Goal: Task Accomplishment & Management: Complete application form

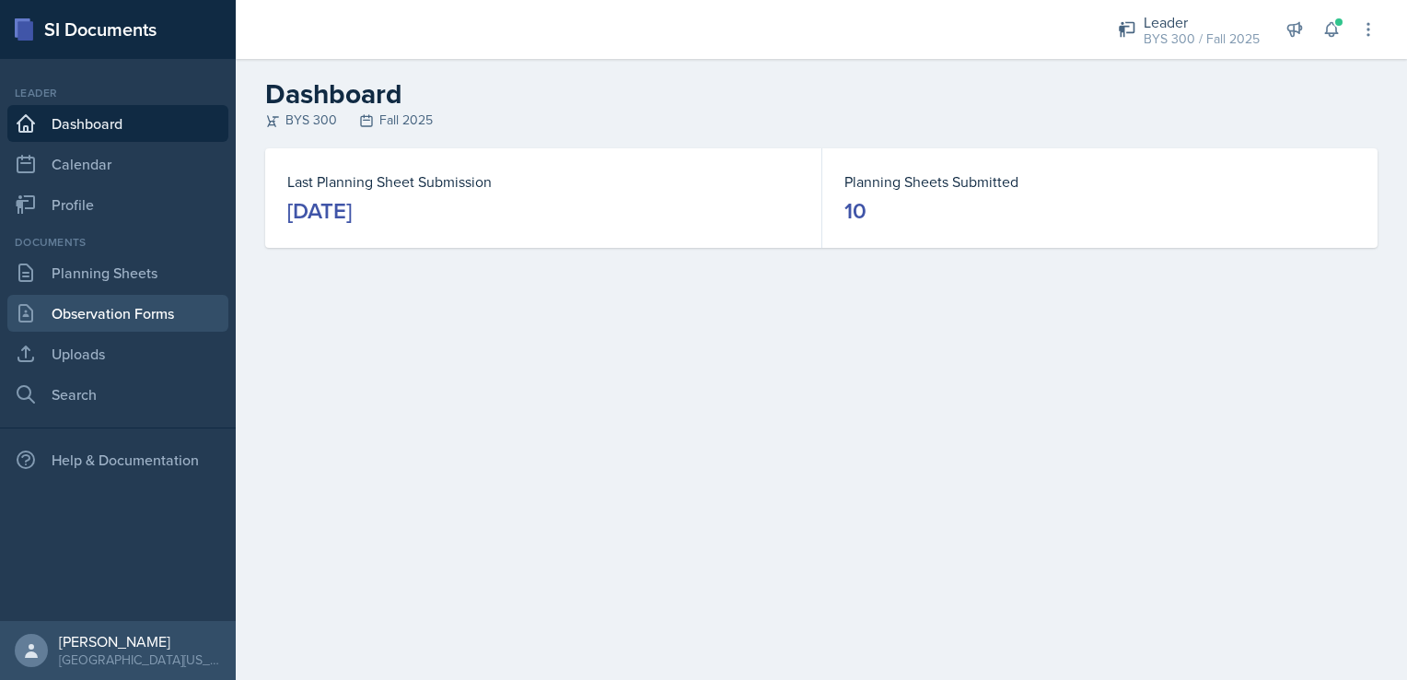
click at [143, 314] on link "Observation Forms" at bounding box center [117, 313] width 221 height 37
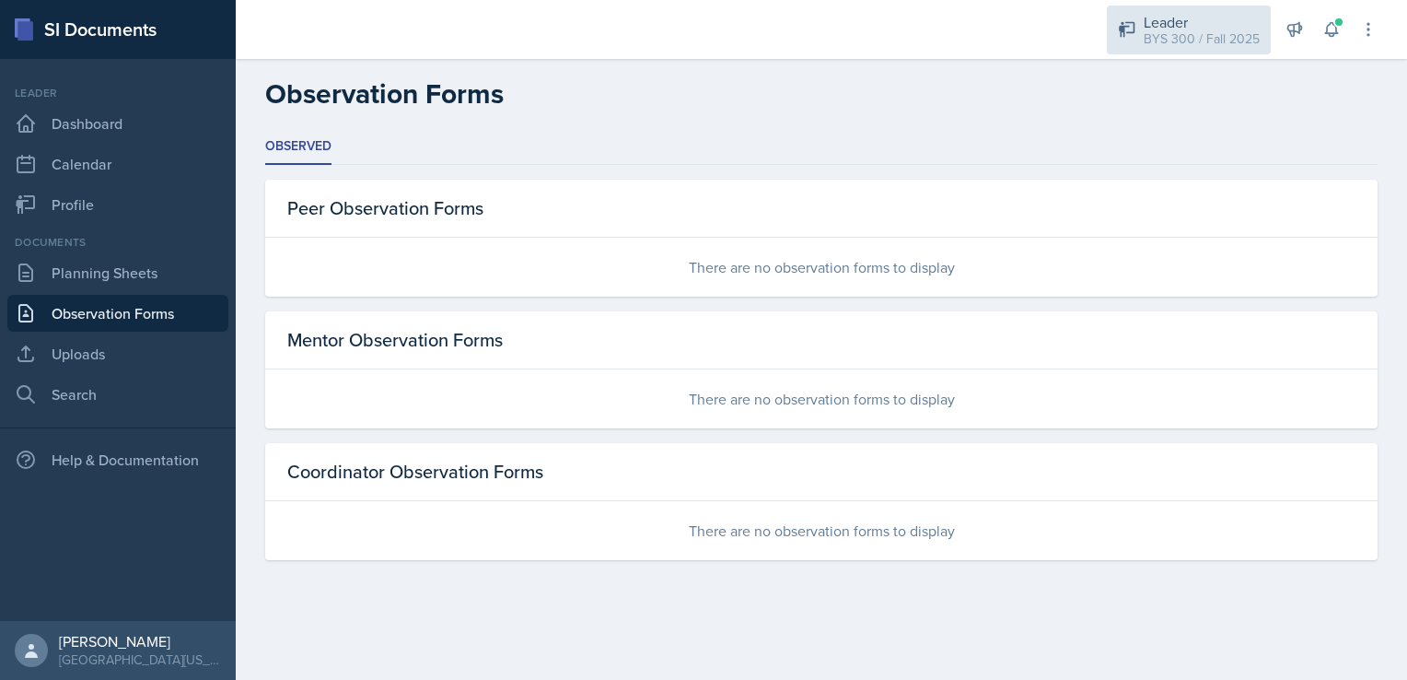
click at [1216, 34] on div "BYS 300 / Fall 2025" at bounding box center [1202, 38] width 116 height 19
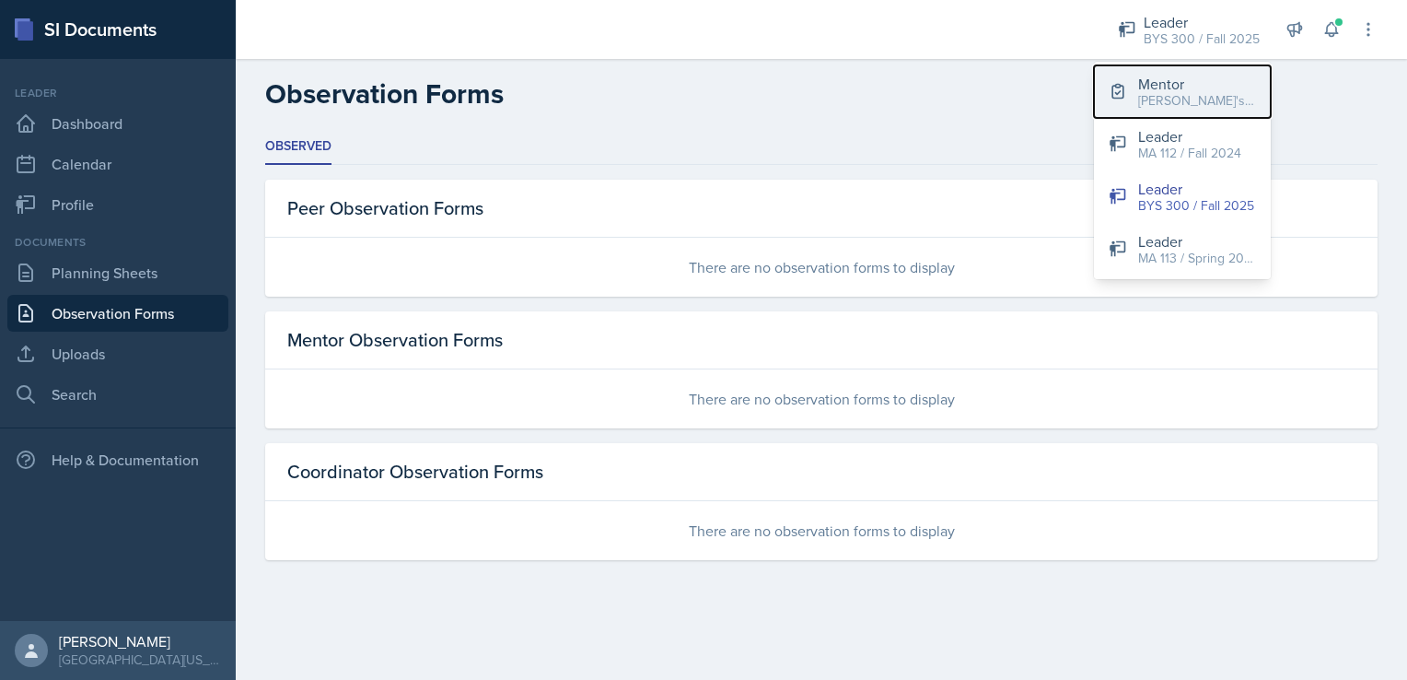
click at [1149, 104] on div "[PERSON_NAME]'s Group / Fall 2025" at bounding box center [1197, 100] width 118 height 19
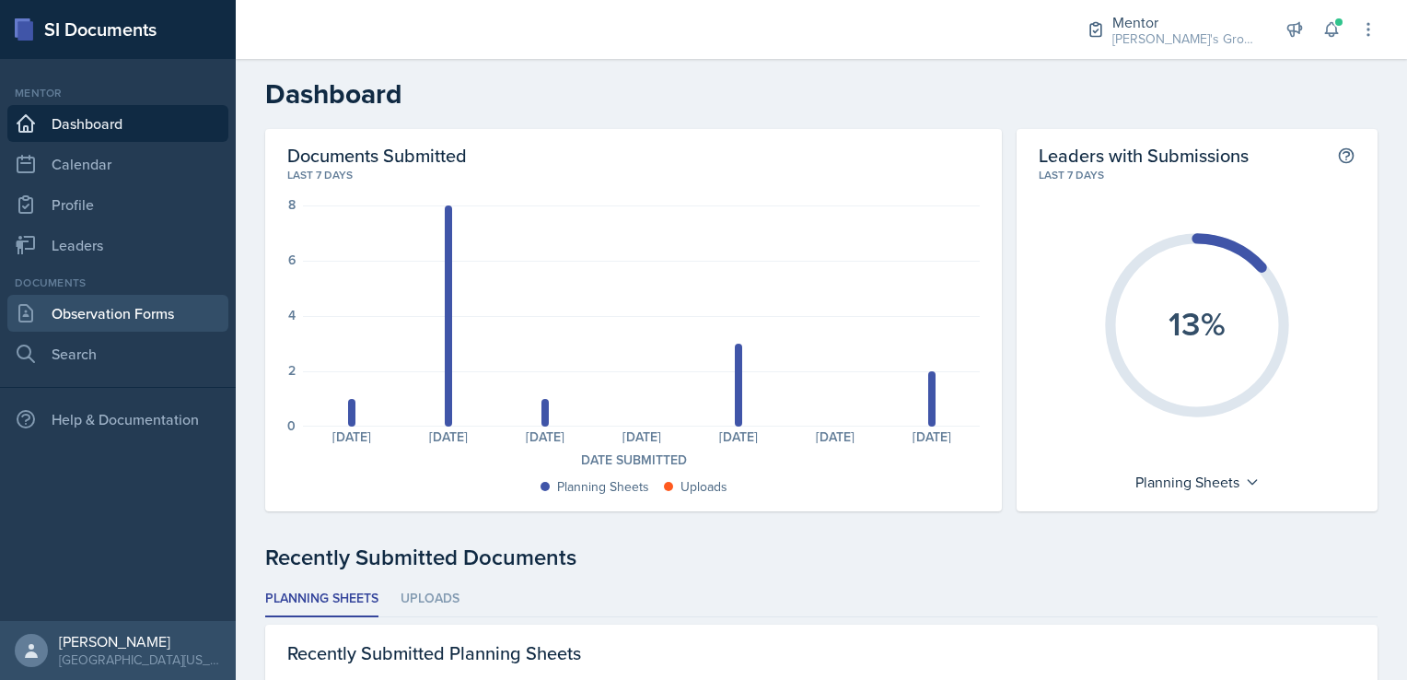
click at [158, 304] on link "Observation Forms" at bounding box center [117, 313] width 221 height 37
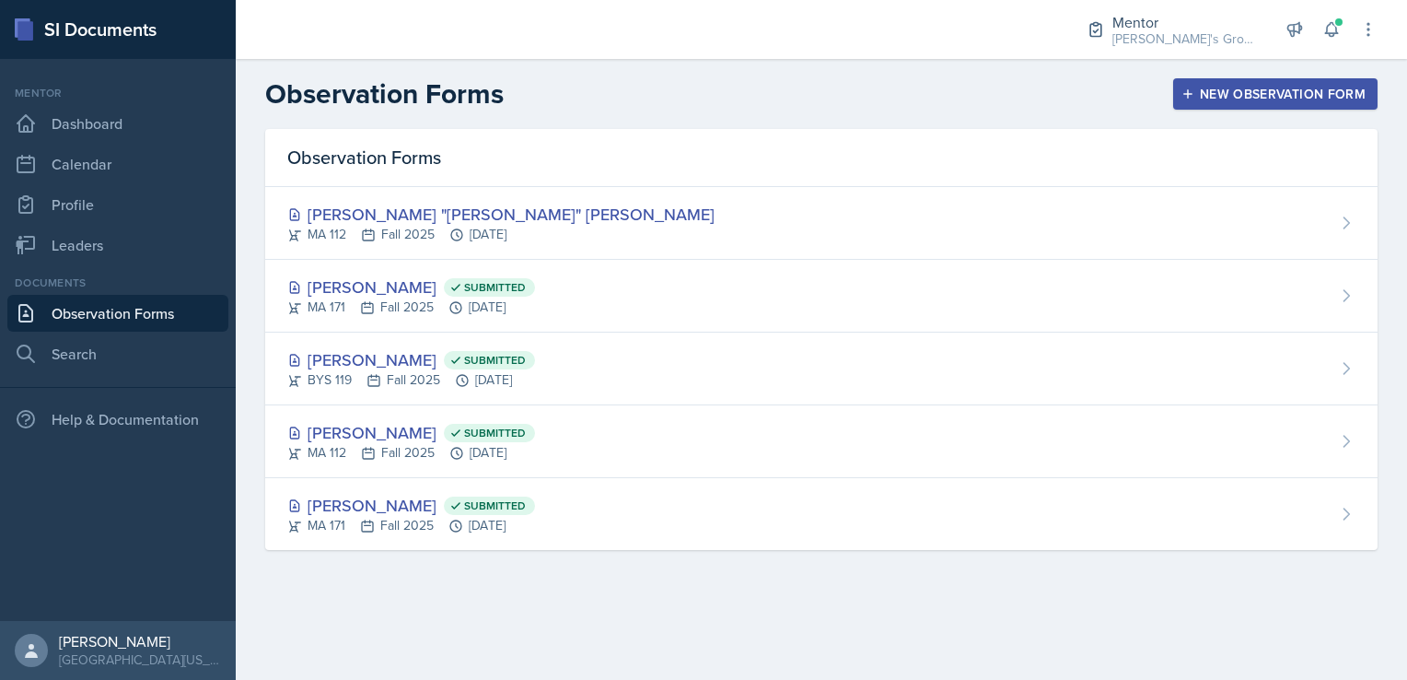
click at [1281, 87] on div "New Observation Form" at bounding box center [1275, 94] width 180 height 15
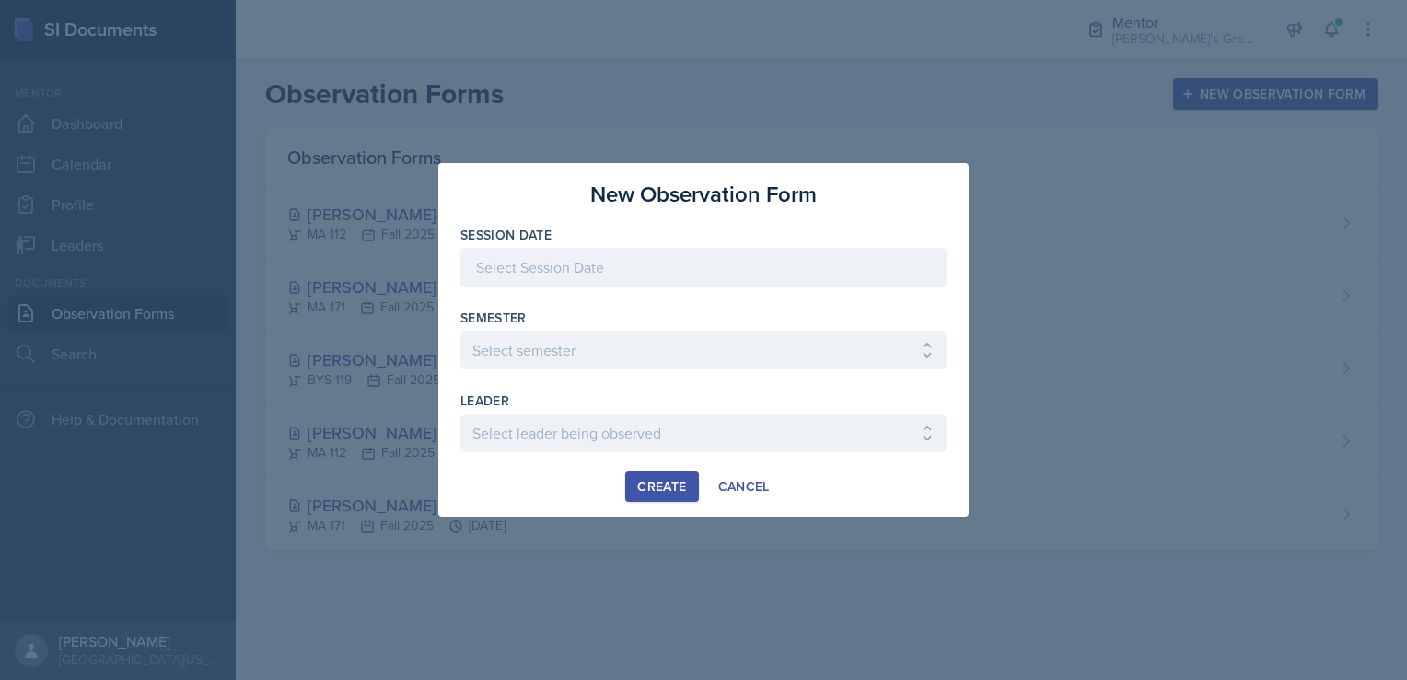
click at [825, 261] on div at bounding box center [703, 267] width 486 height 39
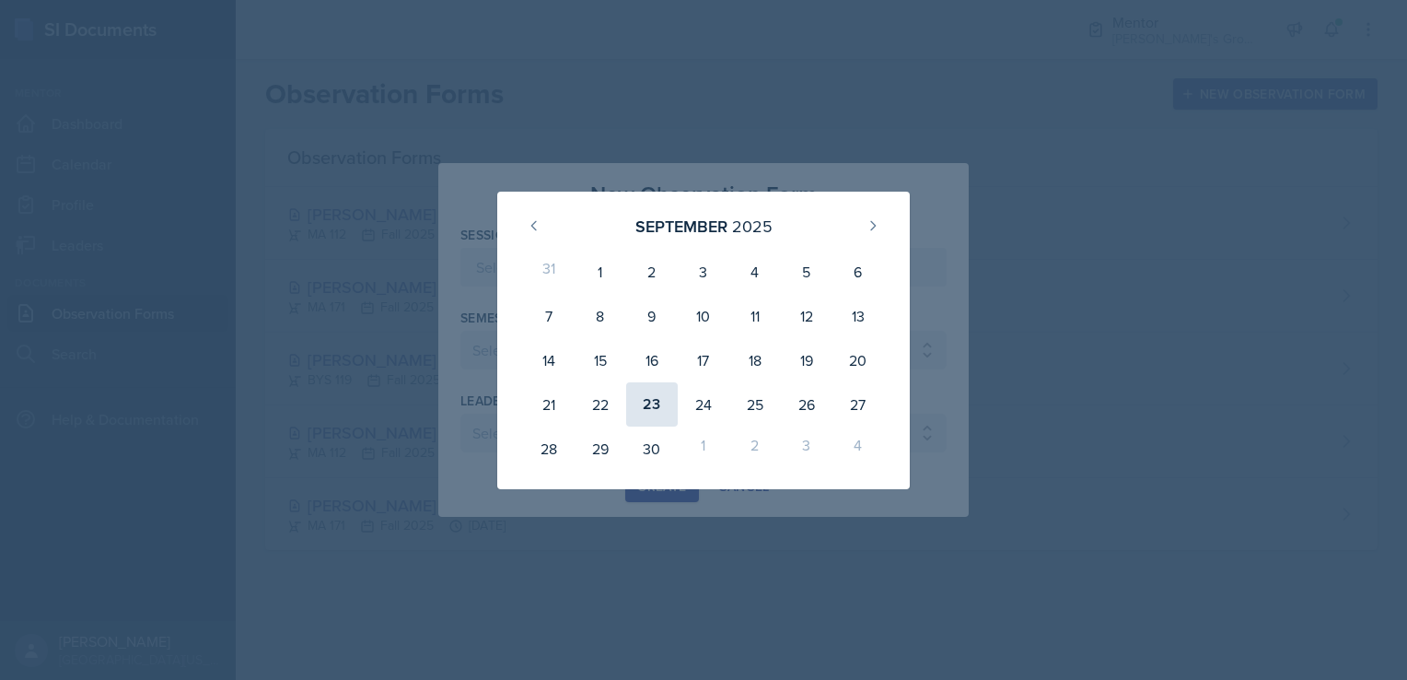
click at [645, 398] on div "23" at bounding box center [652, 404] width 52 height 44
type input "[DATE]"
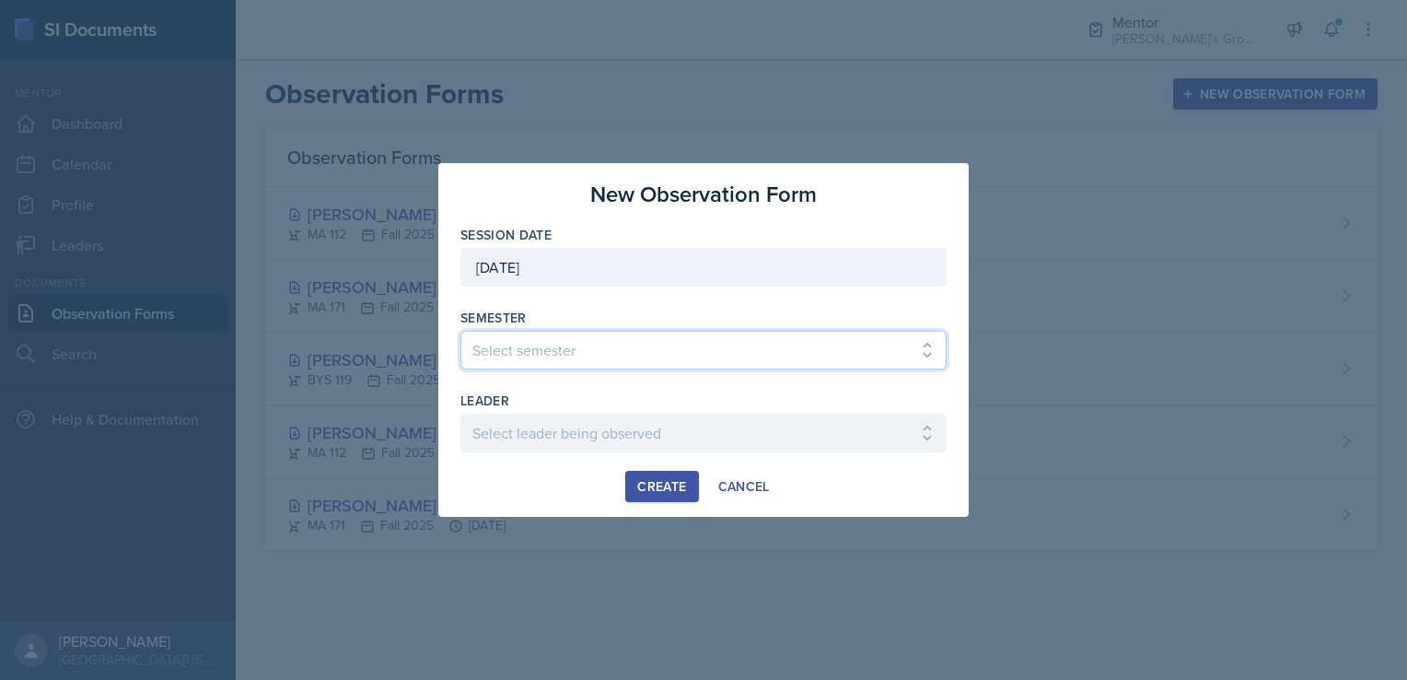
click at [637, 355] on select "Select semester All Fall 2021 Spring 2022 Fall 2022 Fall 2023 Spring 2023 Sprin…" at bounding box center [703, 350] width 486 height 39
select select "19fb88f7-c89b-4031-b5a0-458fd49807a1"
click at [460, 331] on select "Select semester All Fall 2021 Spring 2022 Fall 2022 Fall 2023 Spring 2023 Sprin…" at bounding box center [703, 350] width 486 height 39
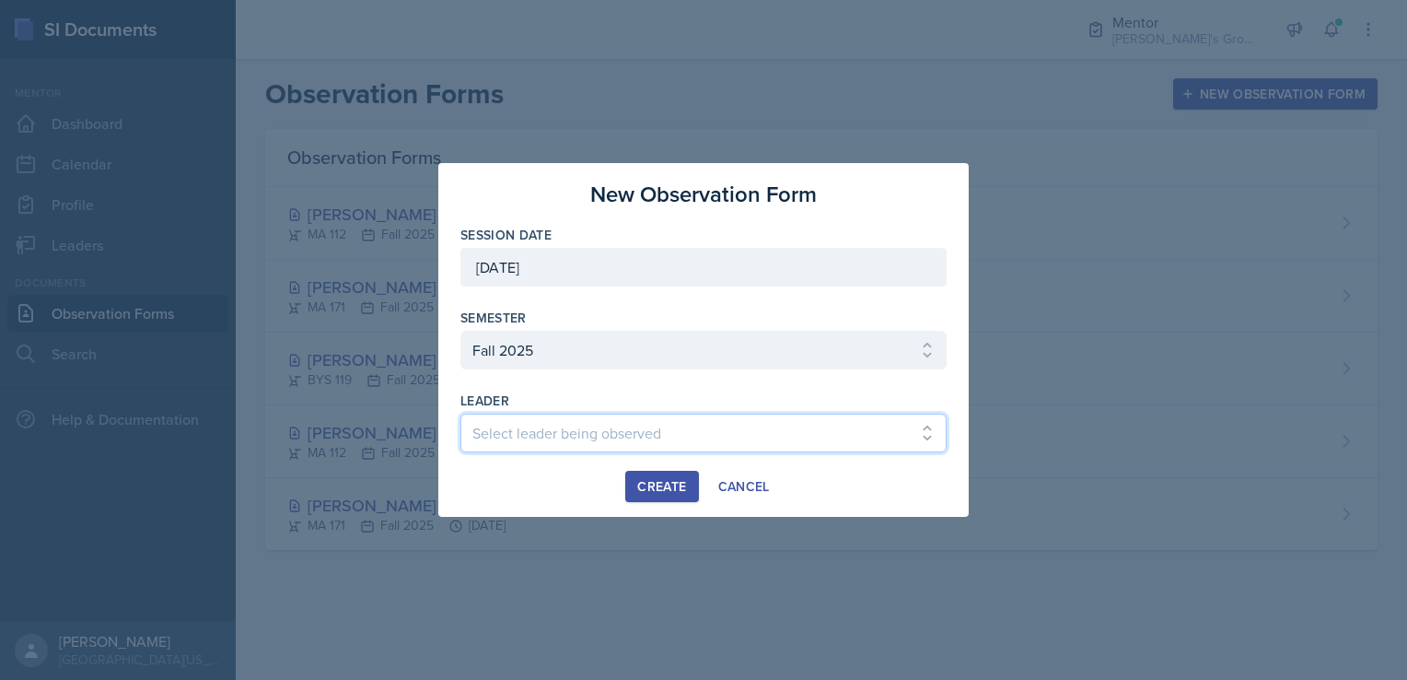
click at [557, 415] on select "Select leader being observed [PERSON_NAME] / [GEOGRAPHIC_DATA] 172 / [PERSON_NA…" at bounding box center [703, 432] width 486 height 39
select select "688a52e3-6a49-47e8-81aa-29f40788cf0f"
click at [460, 413] on select "Select leader being observed [PERSON_NAME] / [GEOGRAPHIC_DATA] 172 / [PERSON_NA…" at bounding box center [703, 432] width 486 height 39
click at [640, 492] on div "Create" at bounding box center [661, 486] width 49 height 15
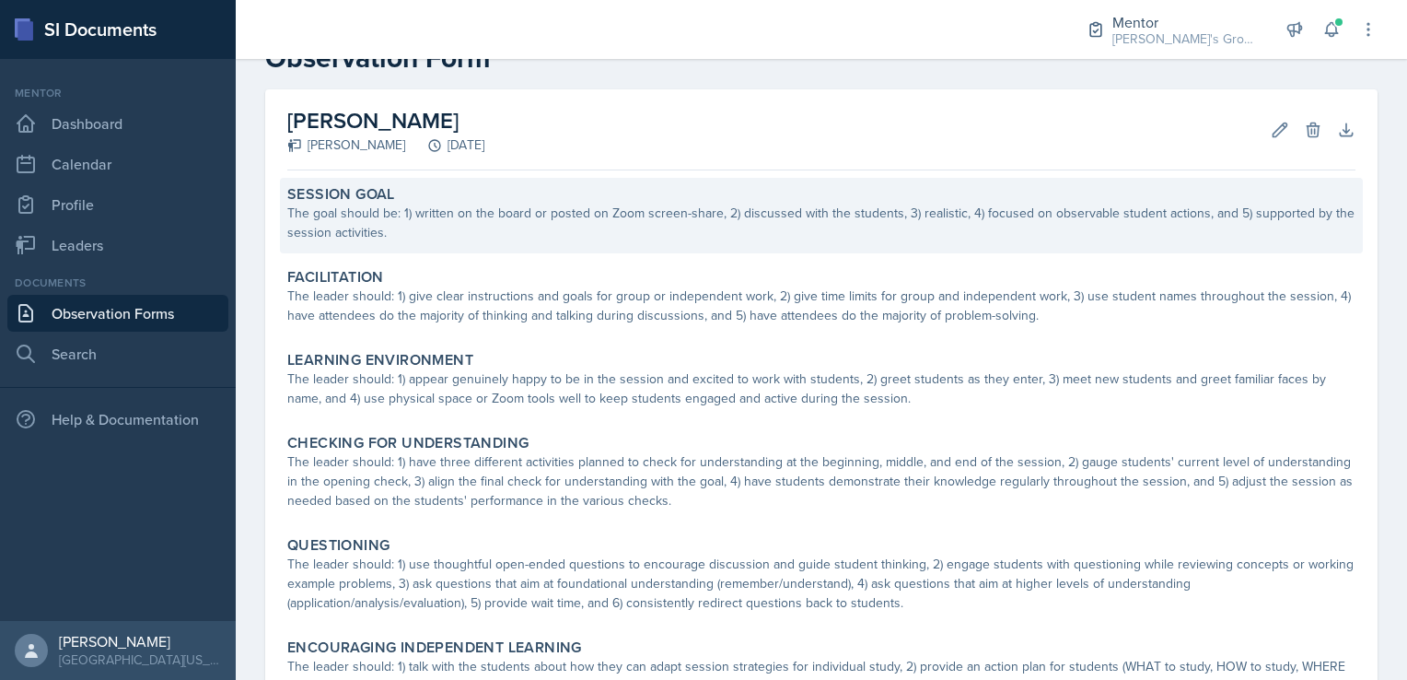
scroll to position [61, 0]
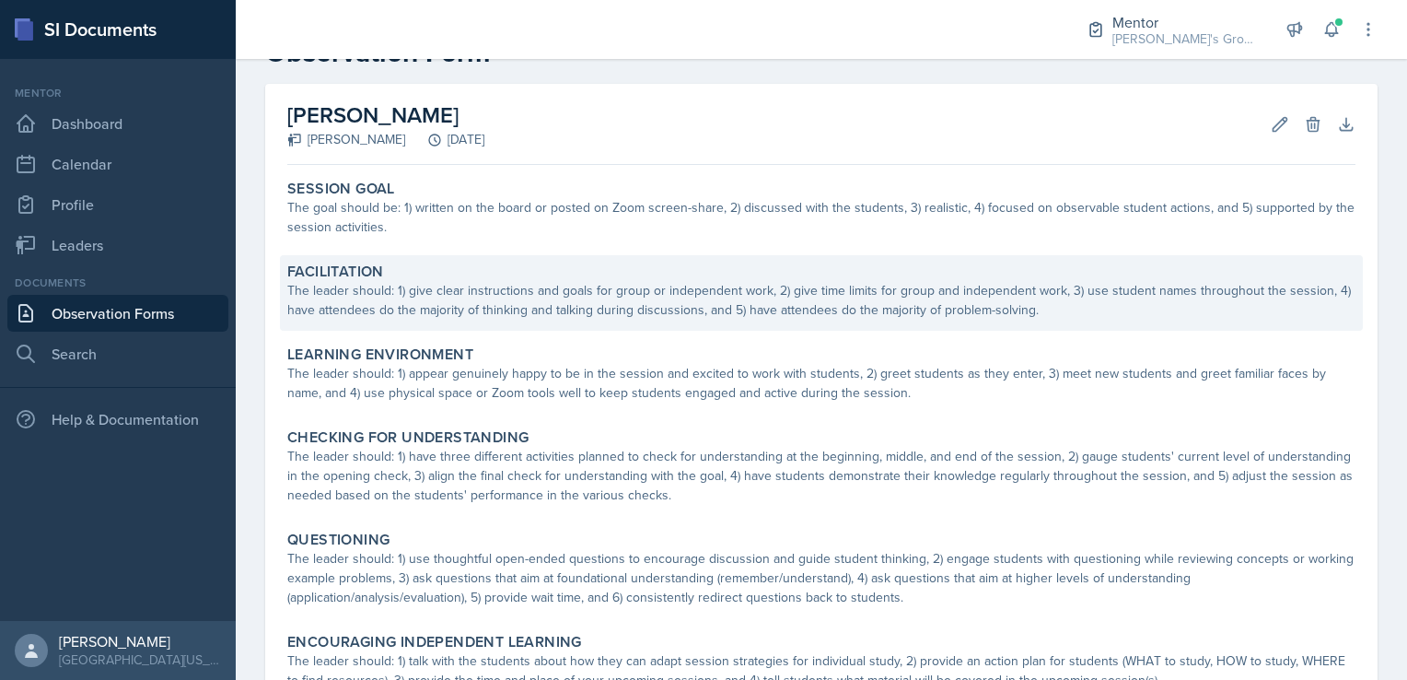
click at [591, 296] on div "The leader should: 1) give clear instructions and goals for group or independen…" at bounding box center [821, 300] width 1068 height 39
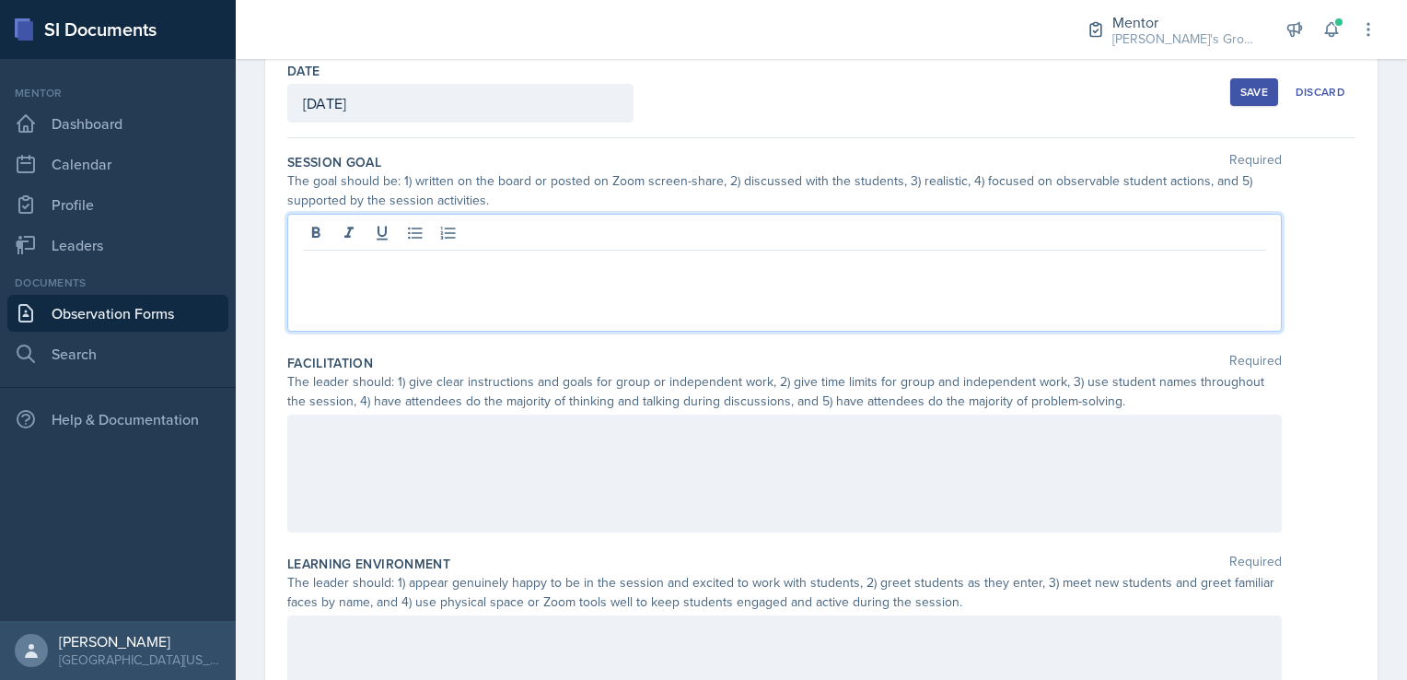
scroll to position [129, 0]
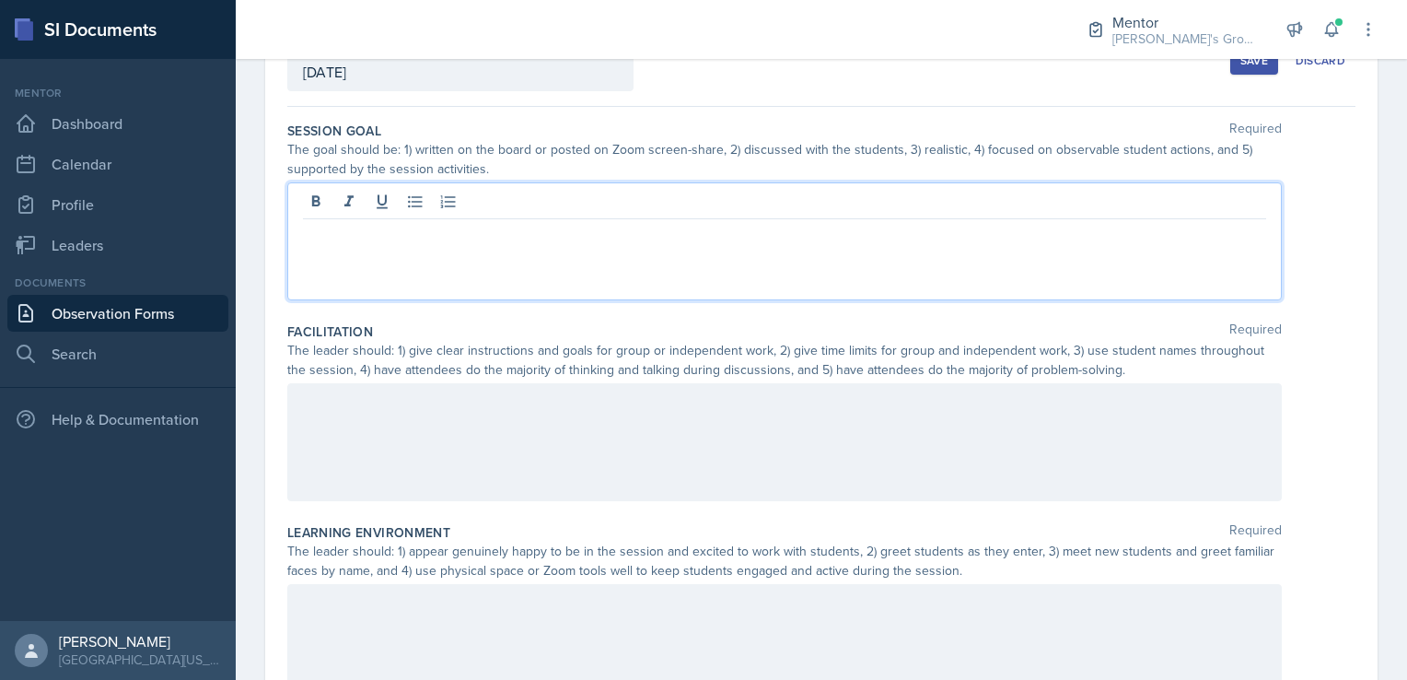
click at [564, 238] on p at bounding box center [784, 234] width 963 height 22
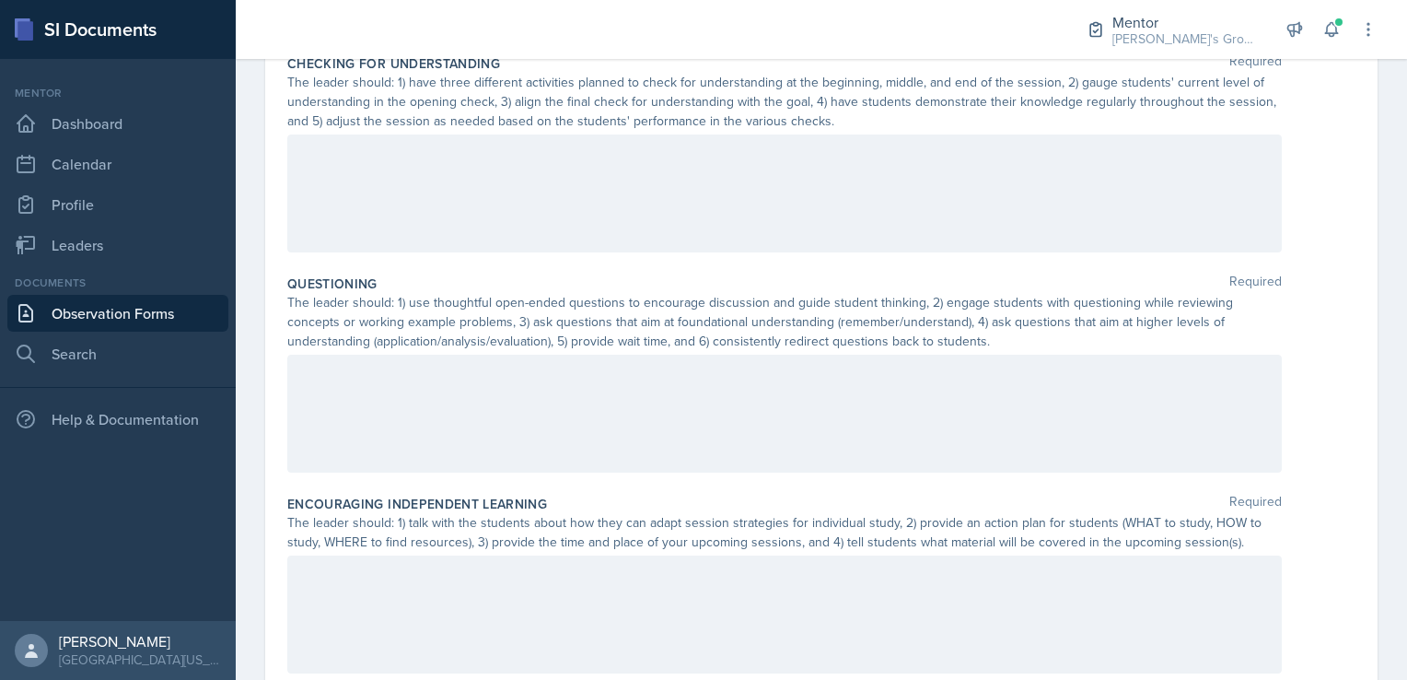
scroll to position [865, 0]
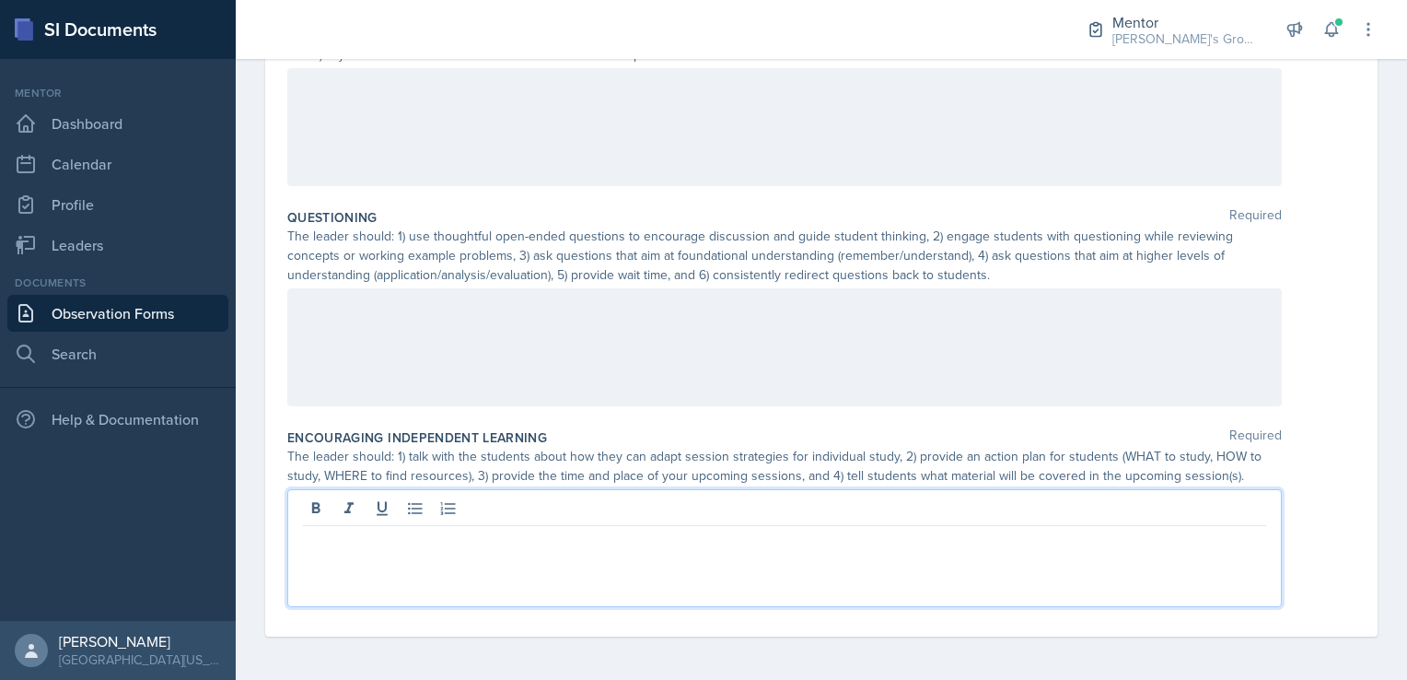
click at [496, 499] on div at bounding box center [784, 548] width 995 height 118
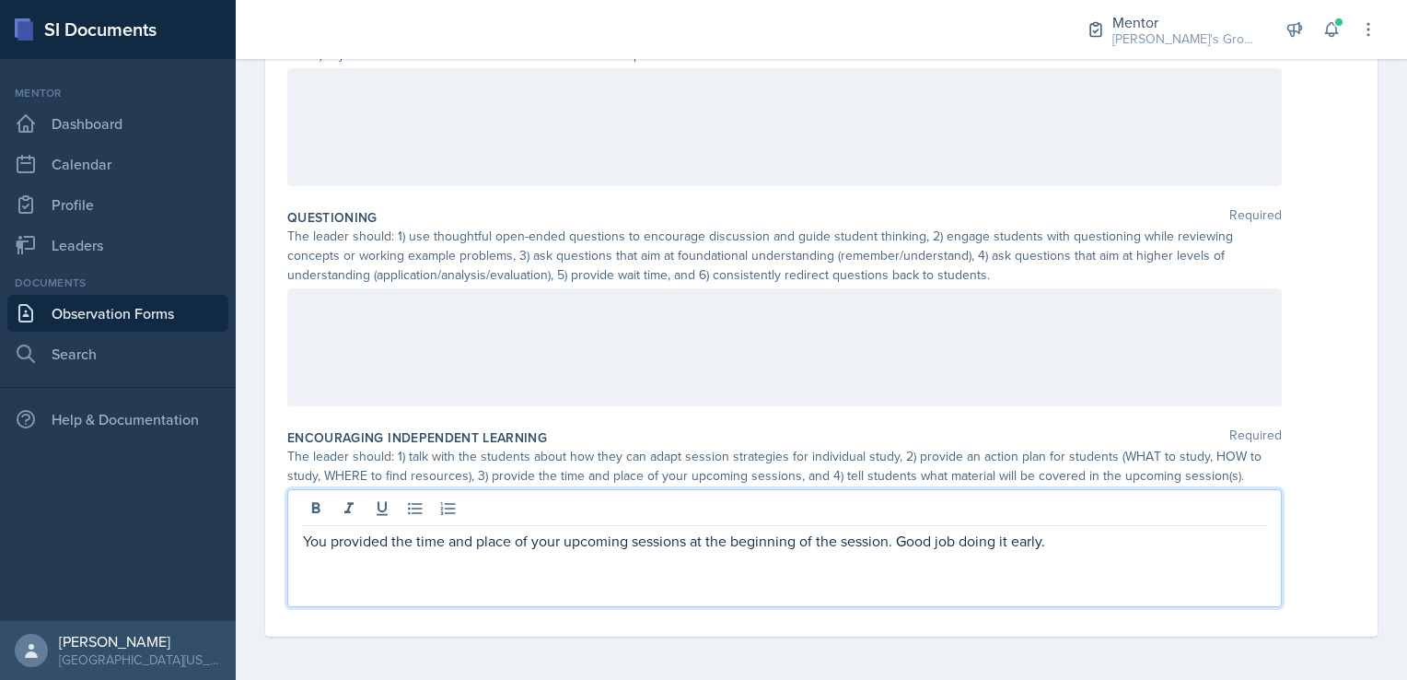
click at [1059, 539] on p "You provided the time and place of your upcoming sessions at the beginning of t…" at bounding box center [784, 540] width 963 height 22
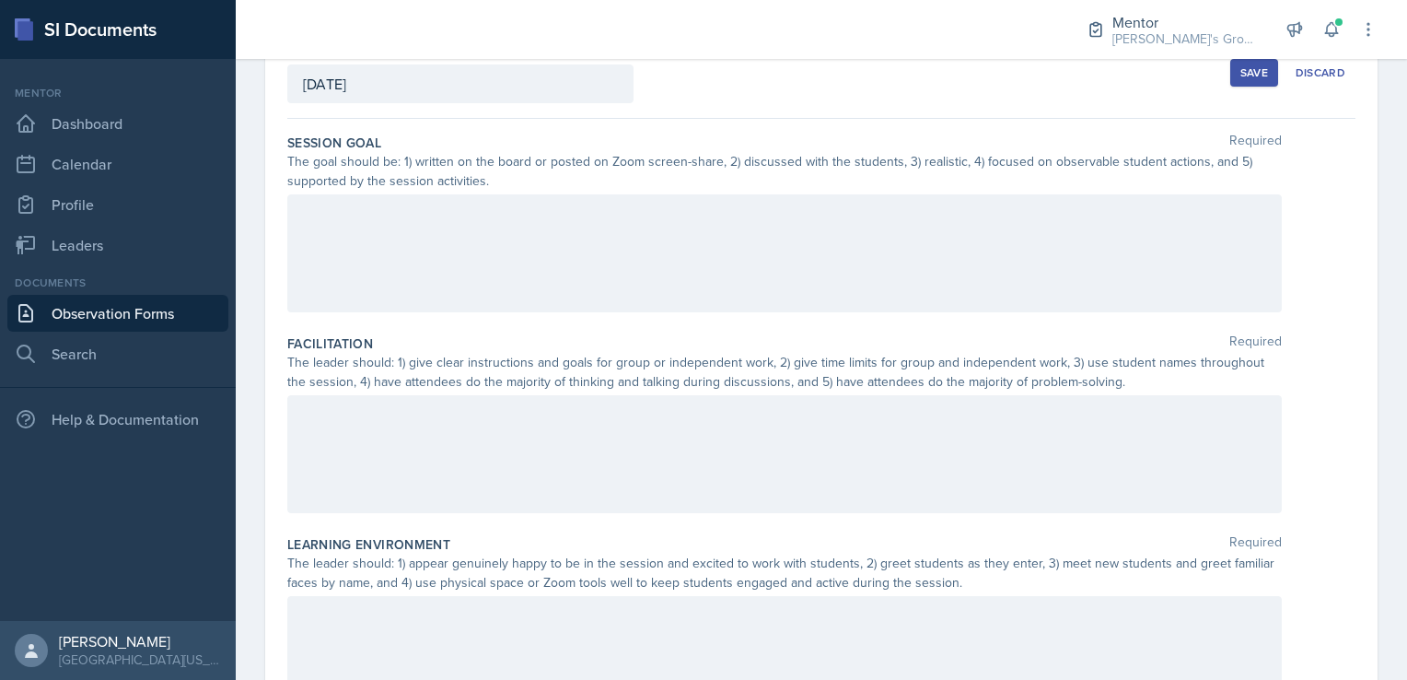
scroll to position [112, 0]
click at [625, 450] on div at bounding box center [784, 459] width 995 height 118
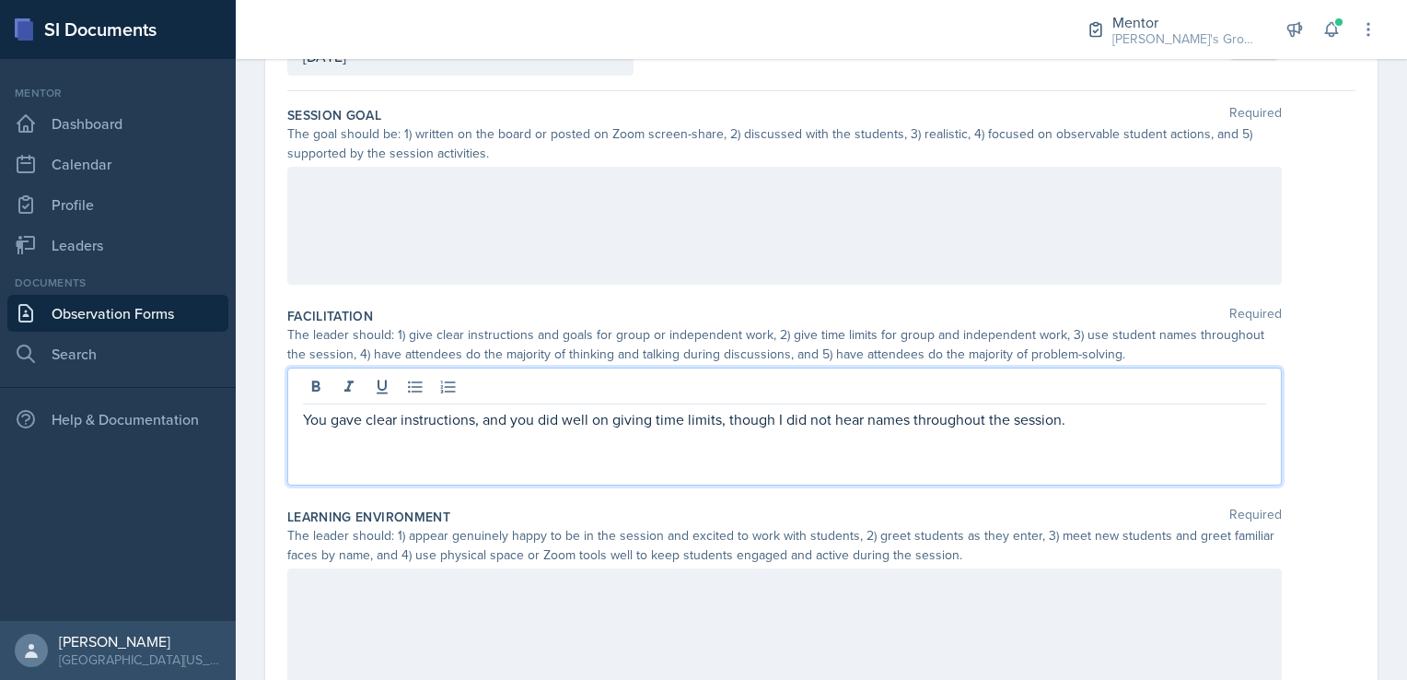
click at [1092, 405] on div "You gave clear instructions, and you did well on giving time limits, though I d…" at bounding box center [784, 426] width 995 height 118
click at [1091, 417] on p "You gave clear instructions, and you did well on giving time limits, though I d…" at bounding box center [784, 419] width 963 height 22
click at [501, 446] on p "You gave clear instructions, and you did well on giving time limits, though I d…" at bounding box center [784, 430] width 963 height 44
click at [704, 441] on p "You gave clear instructions, and you did well on giving time limits, though I d…" at bounding box center [784, 430] width 963 height 44
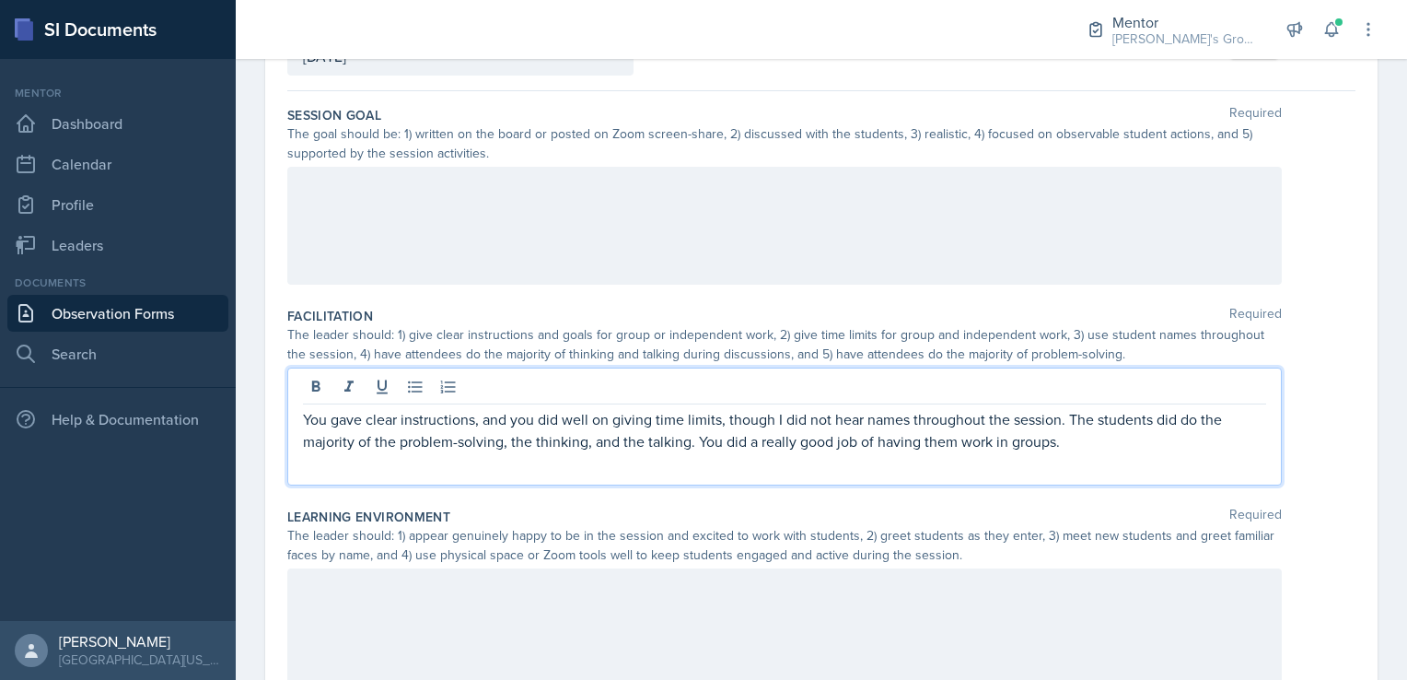
scroll to position [140, 0]
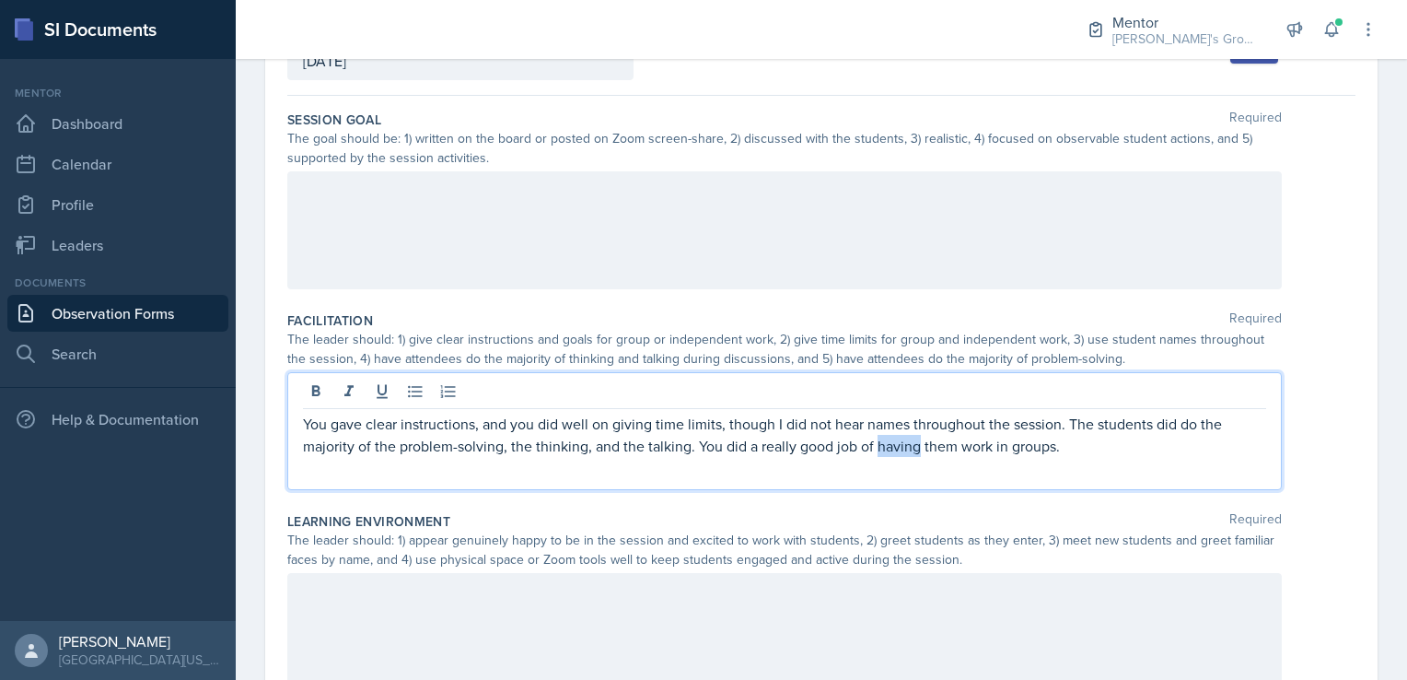
drag, startPoint x: 875, startPoint y: 444, endPoint x: 917, endPoint y: 443, distance: 42.4
click at [917, 443] on p "You gave clear instructions, and you did well on giving time limits, though I d…" at bounding box center [784, 435] width 963 height 44
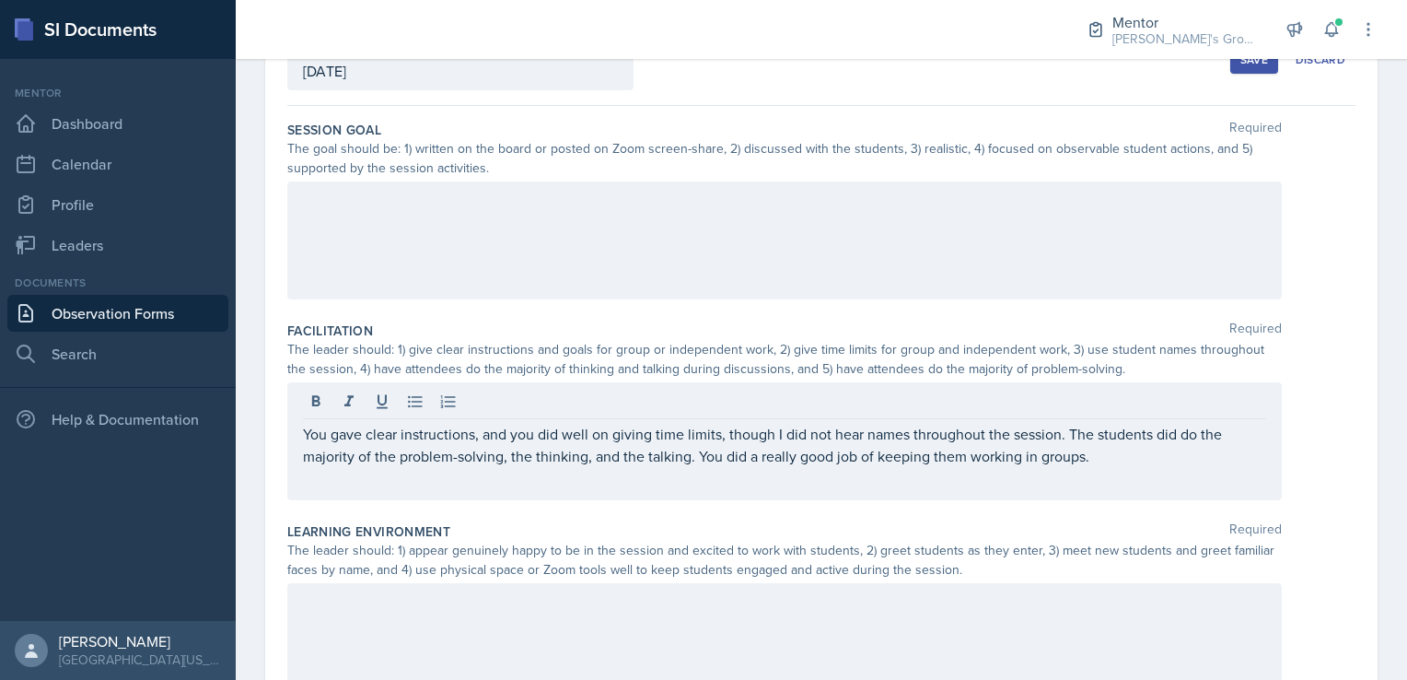
click at [686, 238] on div at bounding box center [784, 240] width 995 height 118
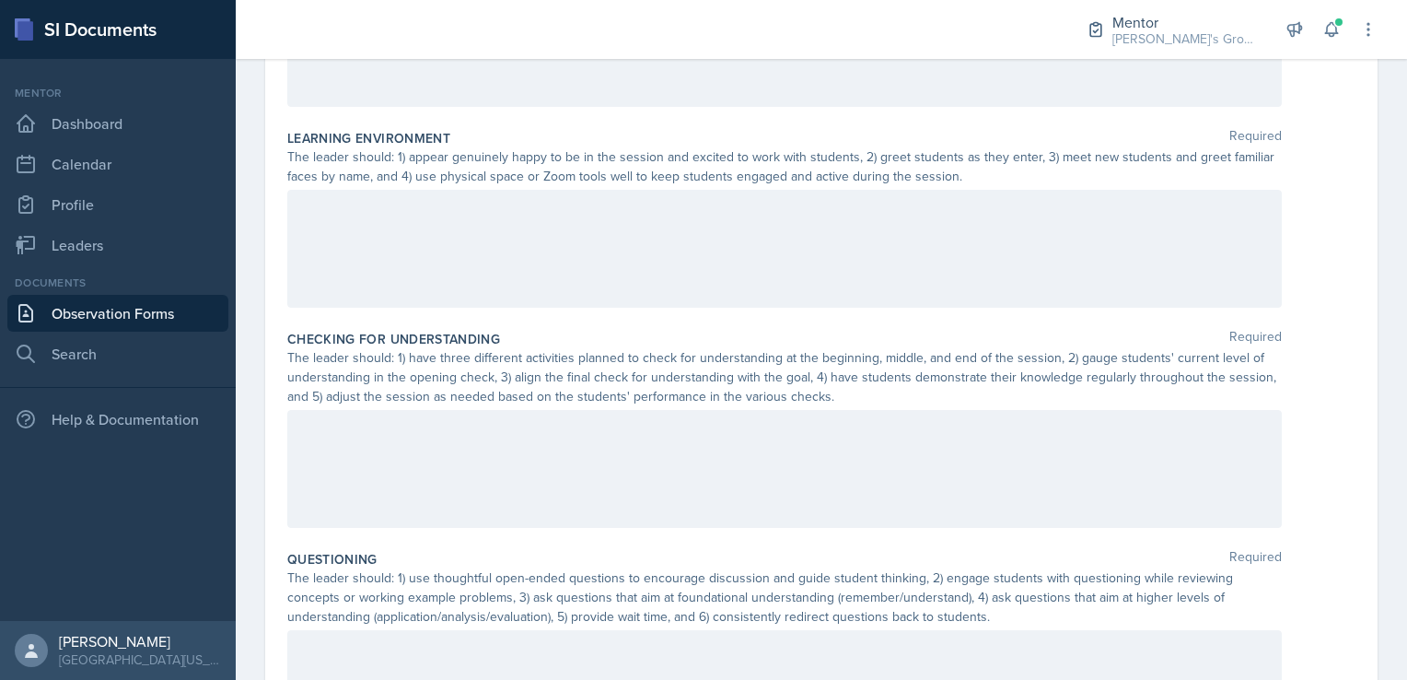
click at [686, 238] on div at bounding box center [784, 249] width 995 height 118
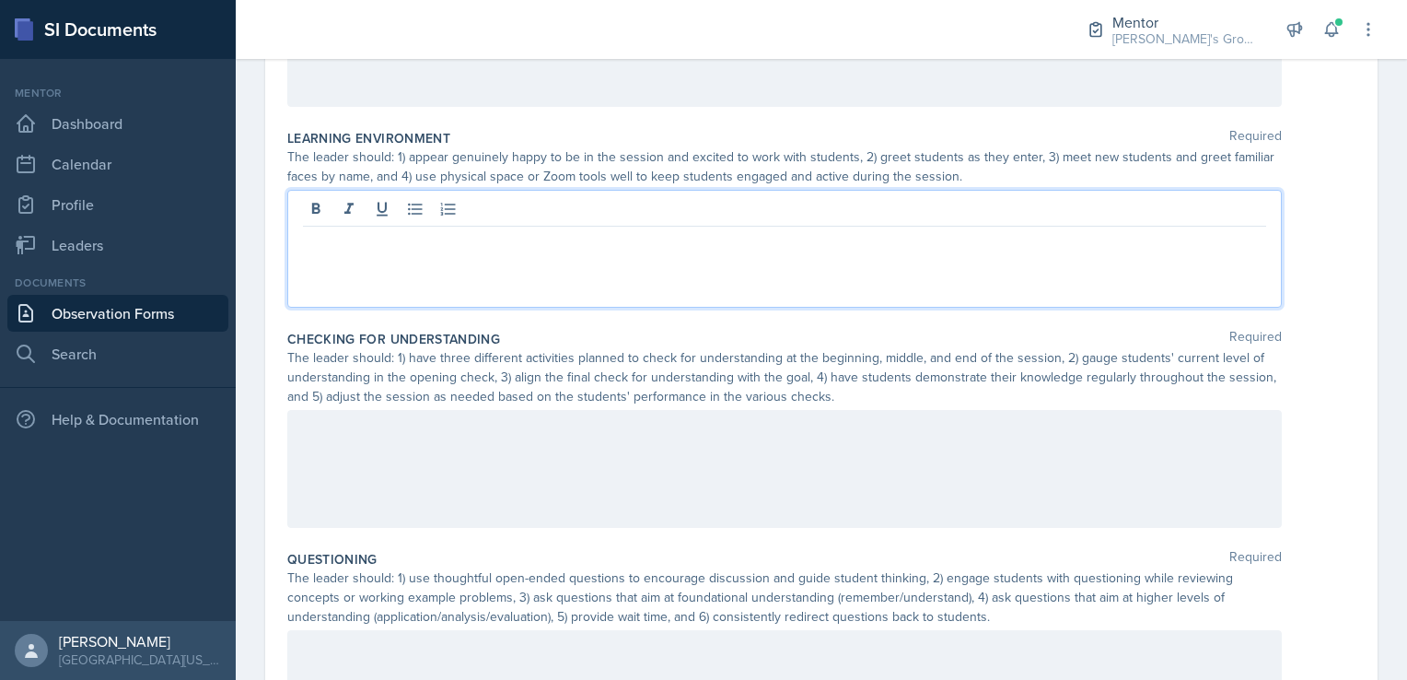
scroll to position [554, 0]
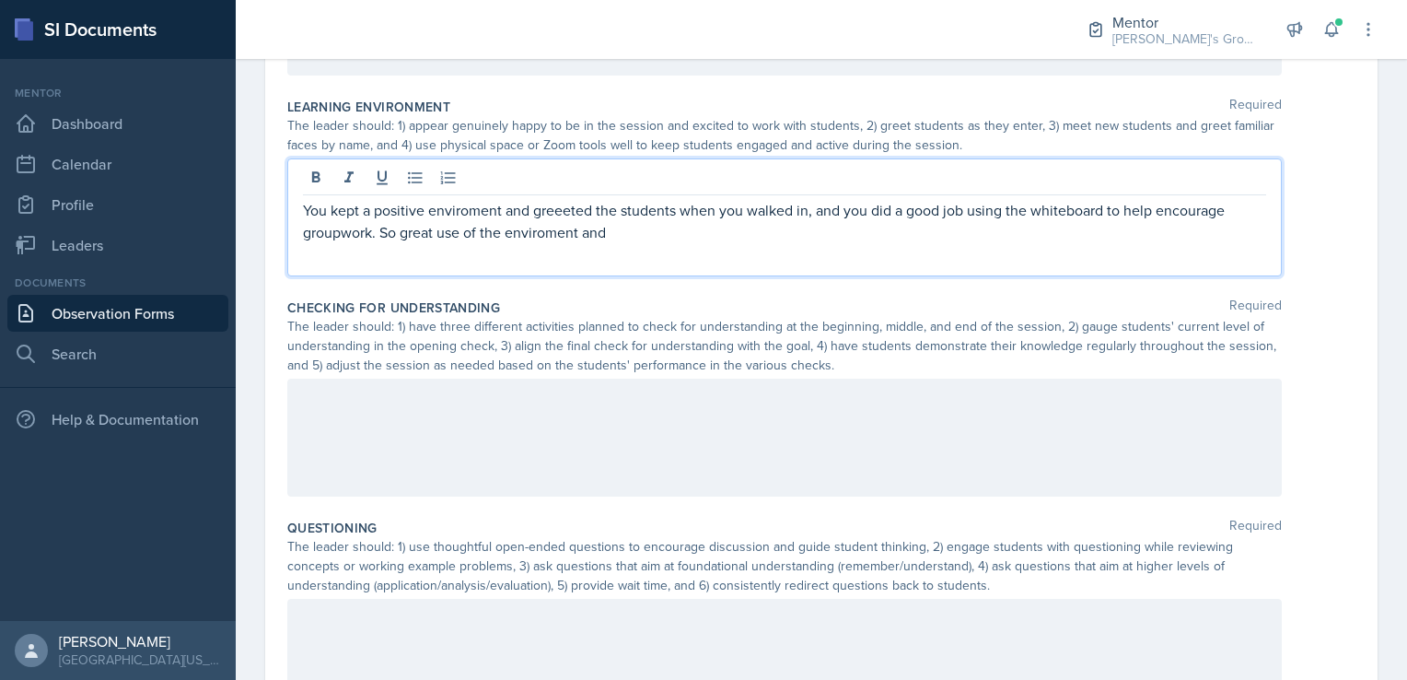
click at [435, 229] on p "You kept a positive enviroment and greeeted the students when you walked in, an…" at bounding box center [784, 221] width 963 height 44
click at [484, 233] on p "You kept a positive enviroment and greeeted the students when you walked in, an…" at bounding box center [784, 221] width 963 height 44
click at [519, 230] on p "You kept a positive enviroment and greeeted the students when you walked in, an…" at bounding box center [784, 221] width 963 height 44
click at [737, 226] on p "You maintained a positive environment and greeted the students when you walked …" at bounding box center [784, 221] width 963 height 44
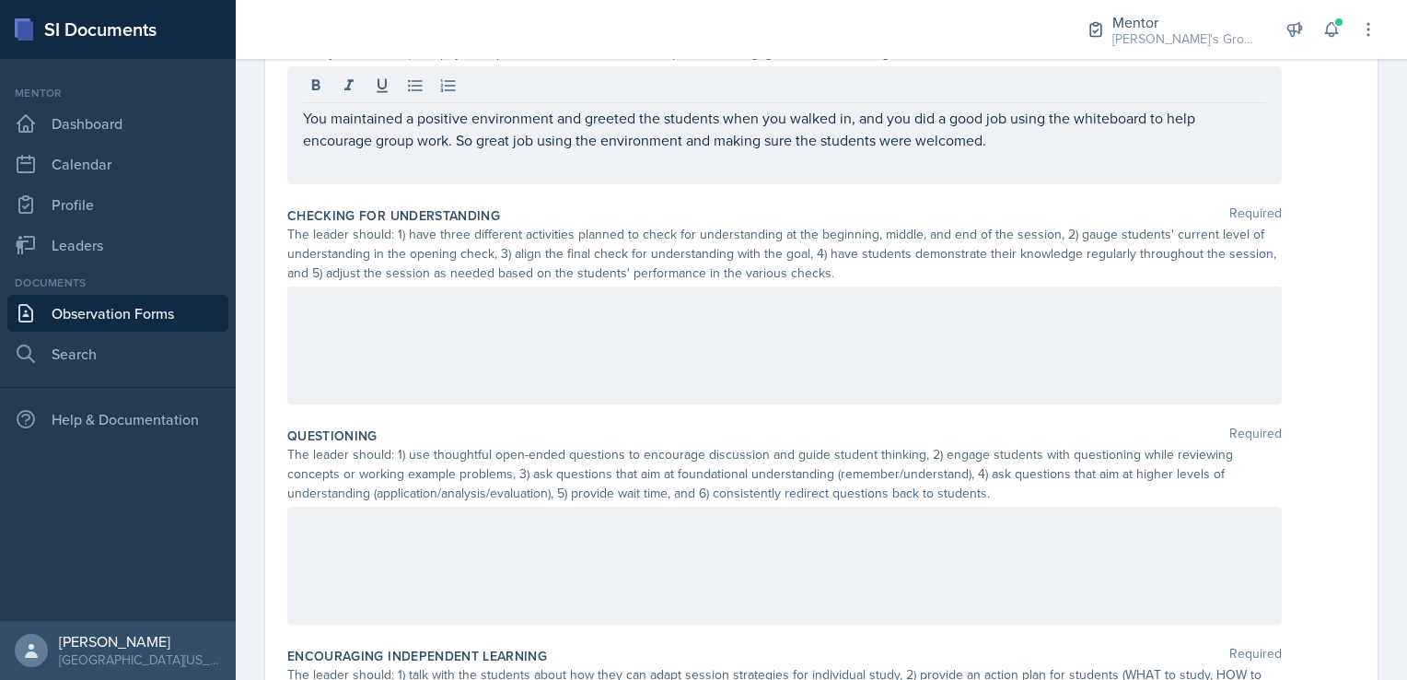
click at [716, 346] on div at bounding box center [784, 345] width 995 height 118
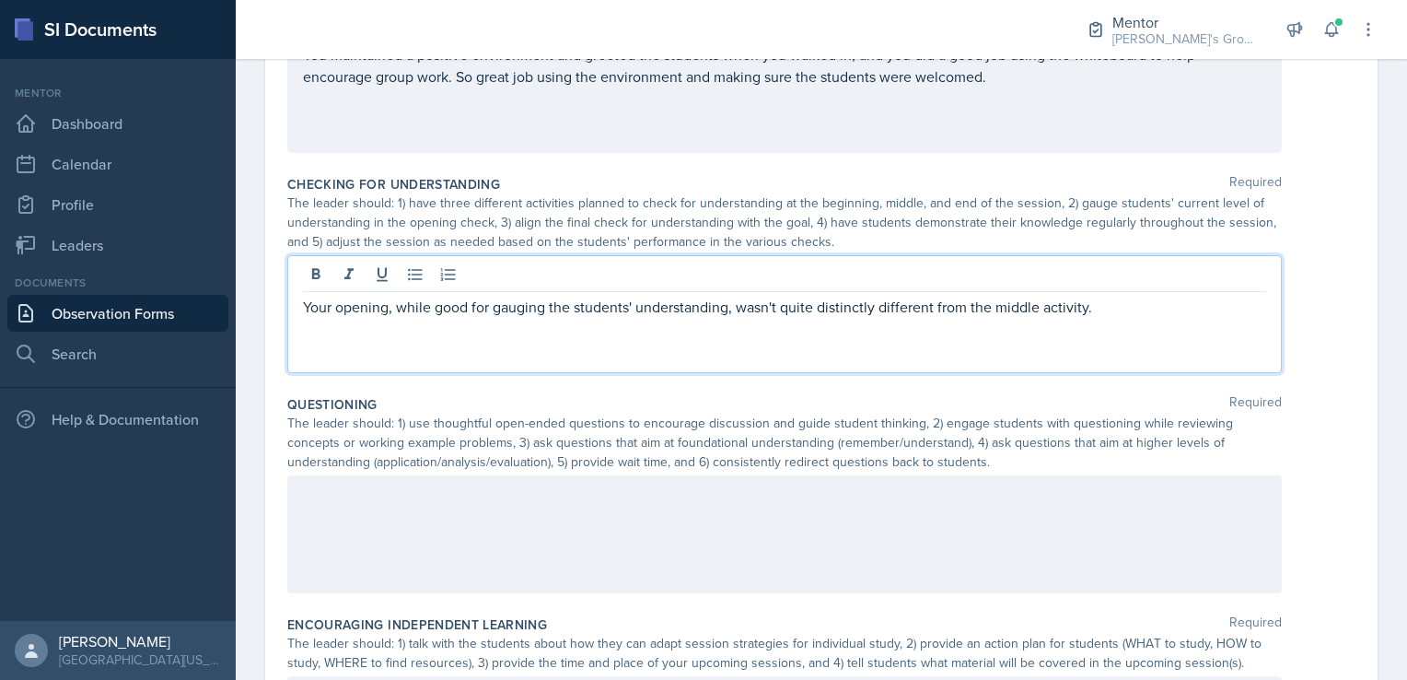
click at [1128, 300] on p "Your opening, while good for gauging the students' understanding, wasn't quite …" at bounding box center [784, 307] width 963 height 22
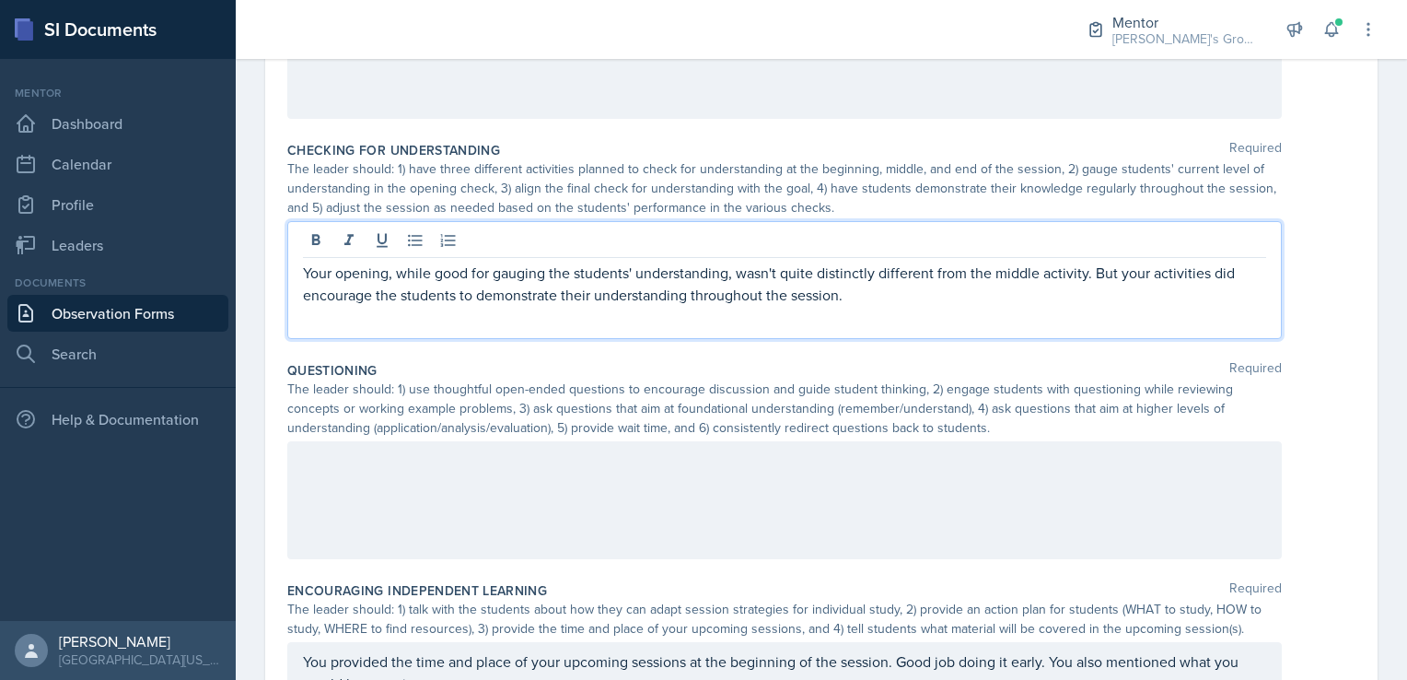
scroll to position [744, 0]
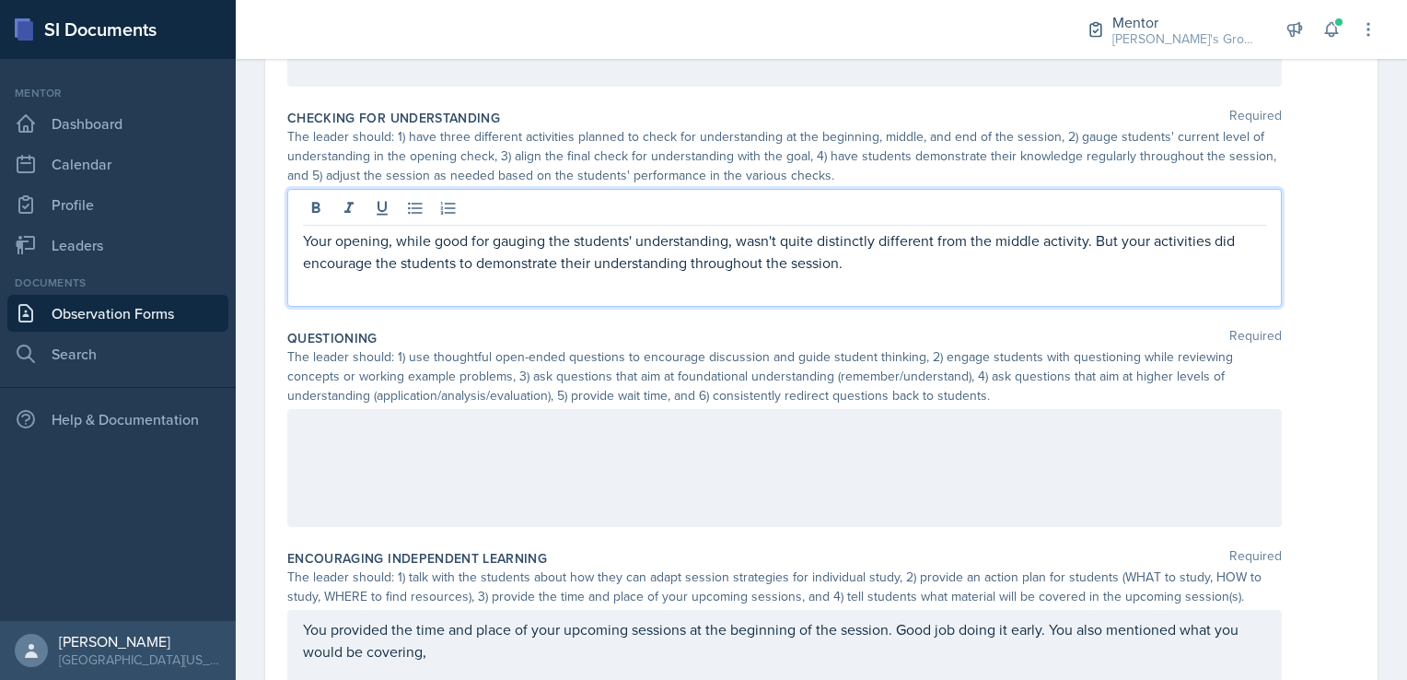
click at [581, 439] on p at bounding box center [784, 428] width 963 height 22
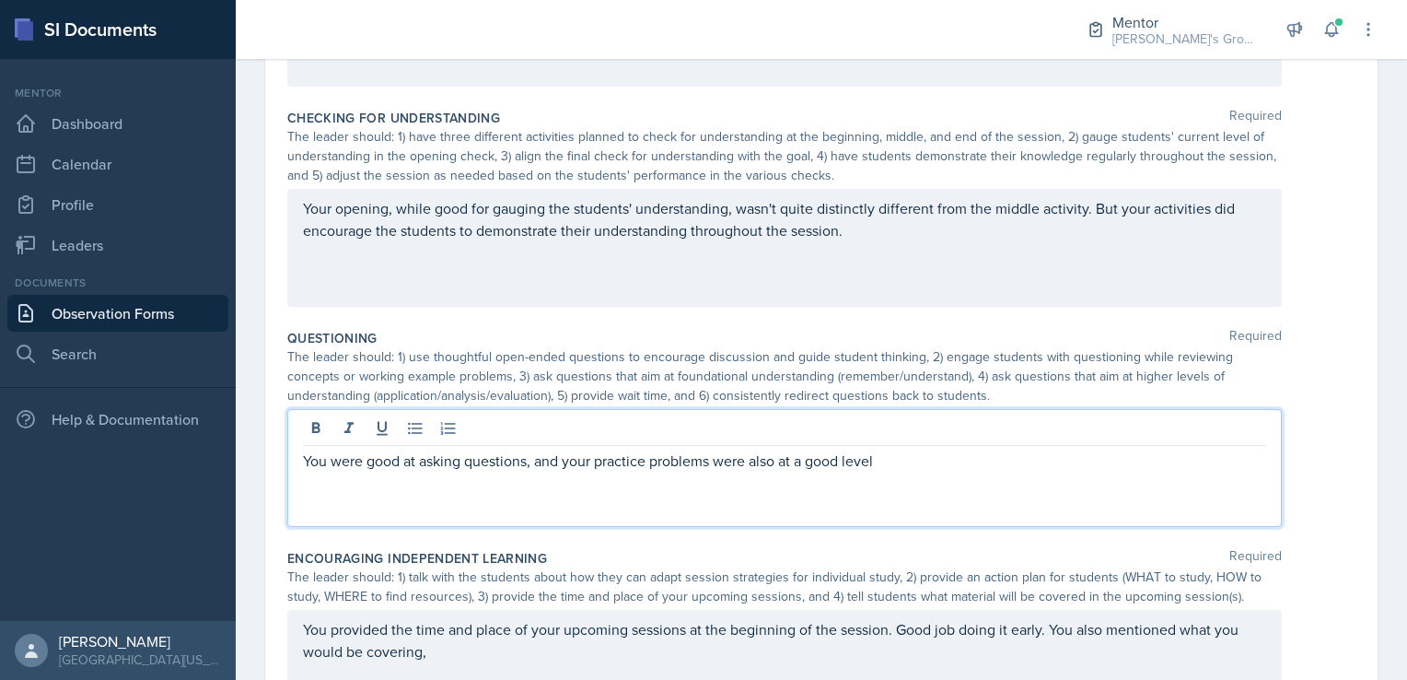
click at [899, 466] on p "You were good at asking questions, and your practice problems were also at a go…" at bounding box center [784, 460] width 963 height 22
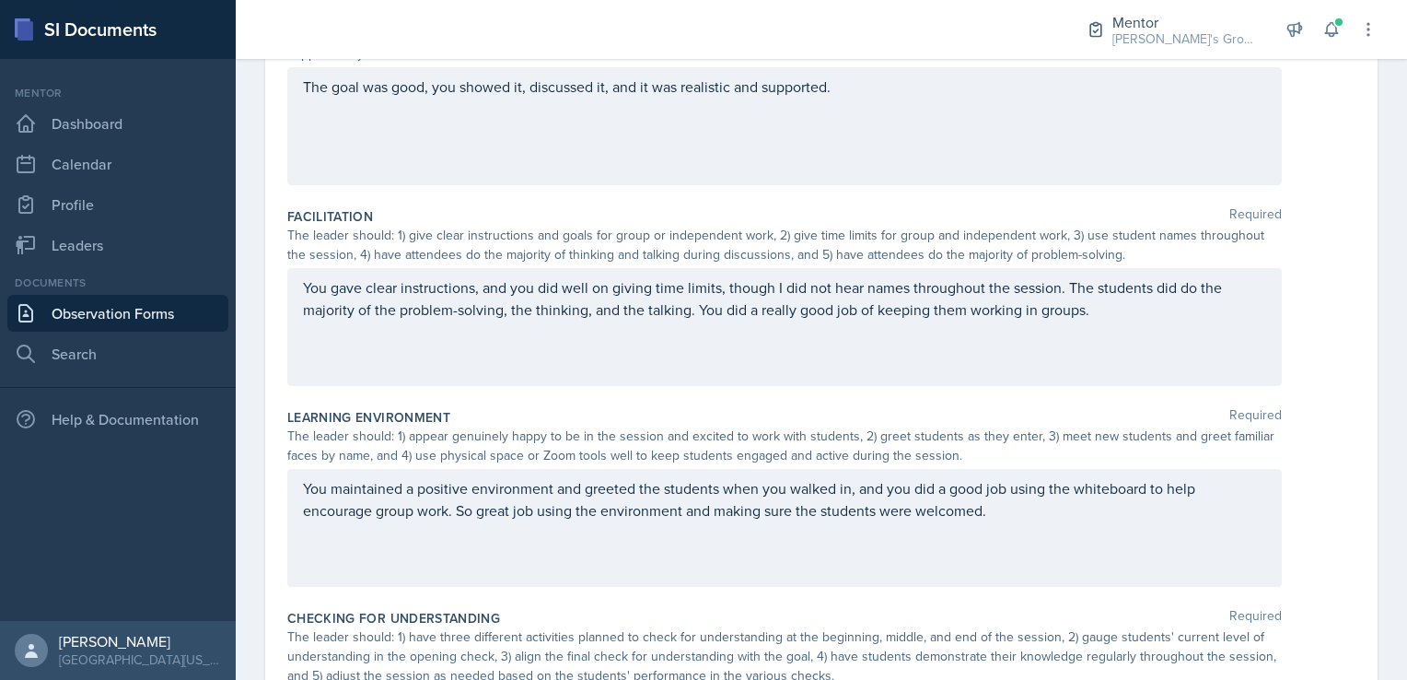
scroll to position [247, 0]
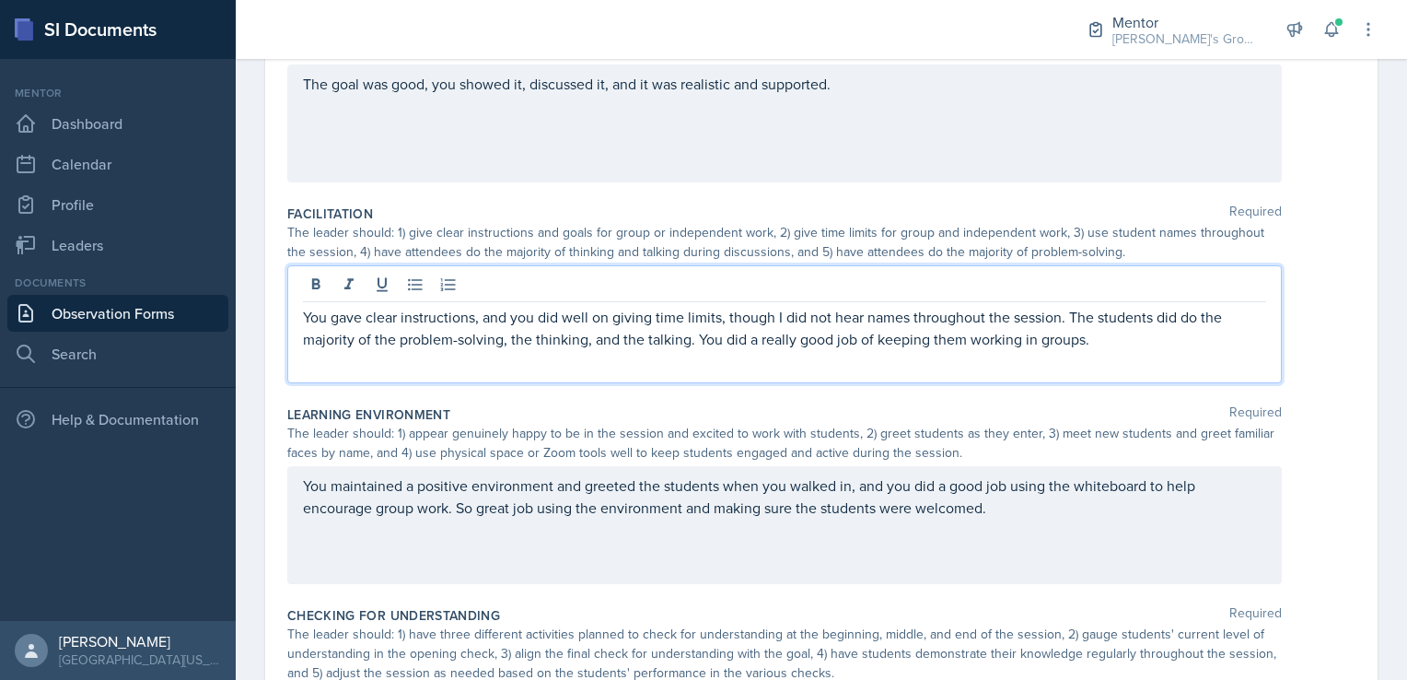
click at [560, 285] on div "You gave clear instructions, and you did well on giving time limits, though I d…" at bounding box center [784, 324] width 995 height 118
click at [785, 314] on p "You gave clear instructions, and you didn't always mention a time limit, though…" at bounding box center [784, 328] width 963 height 44
click at [501, 317] on p "You gave clear instructions, and you didn't always mention a time limit, and I …" at bounding box center [784, 328] width 963 height 44
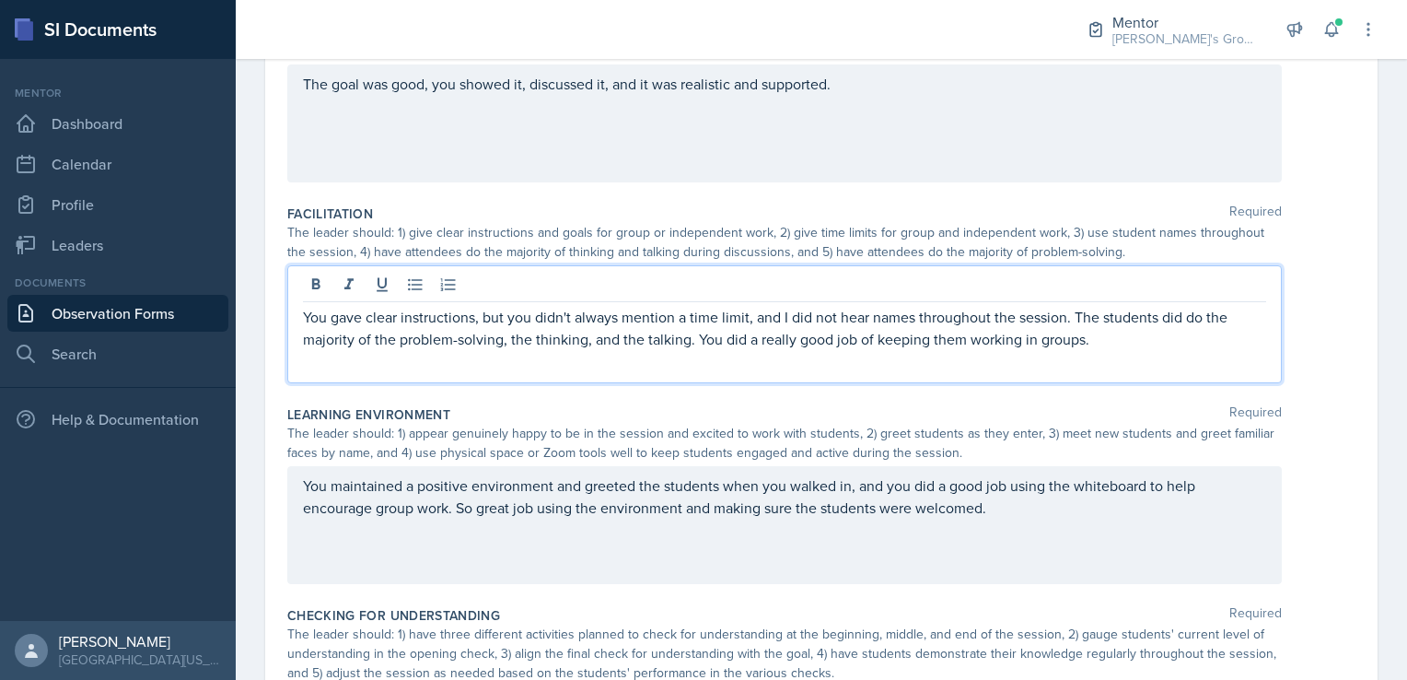
click at [749, 313] on p "You gave clear instructions, but you didn't always mention a time limit, and I …" at bounding box center [784, 328] width 963 height 44
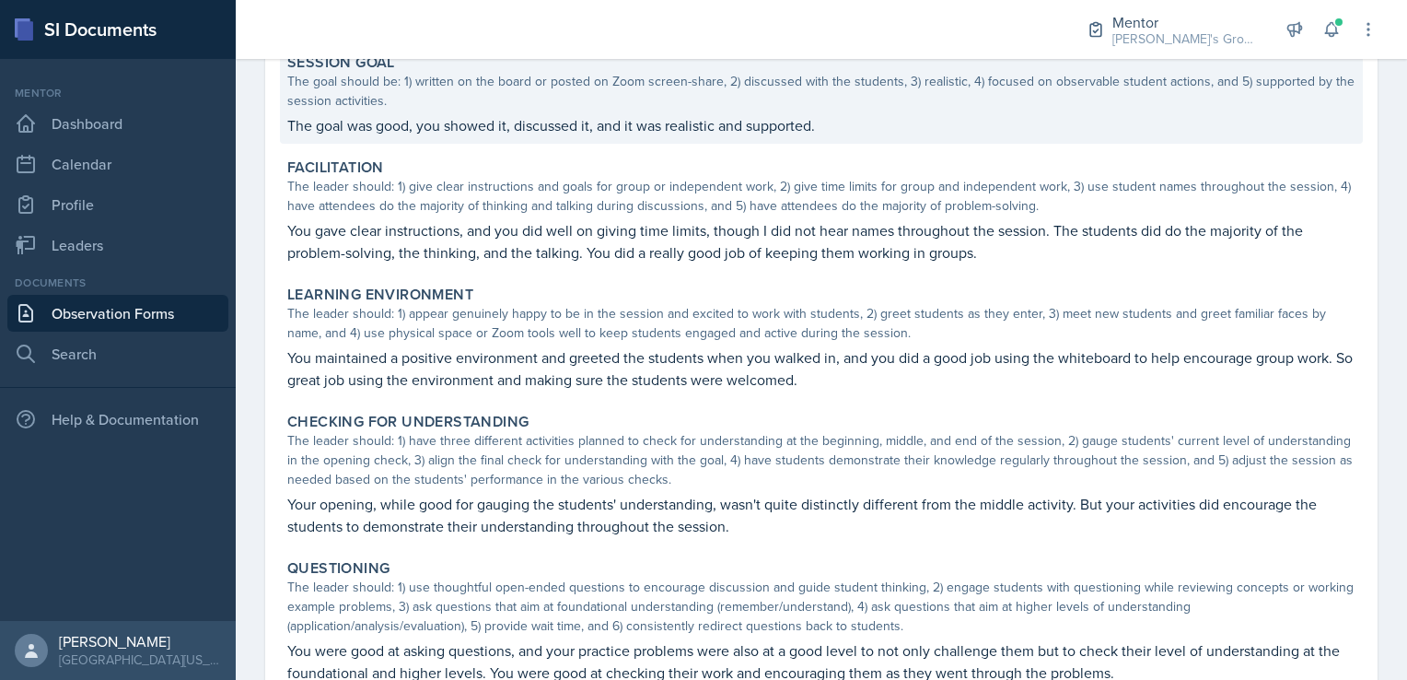
scroll to position [162, 0]
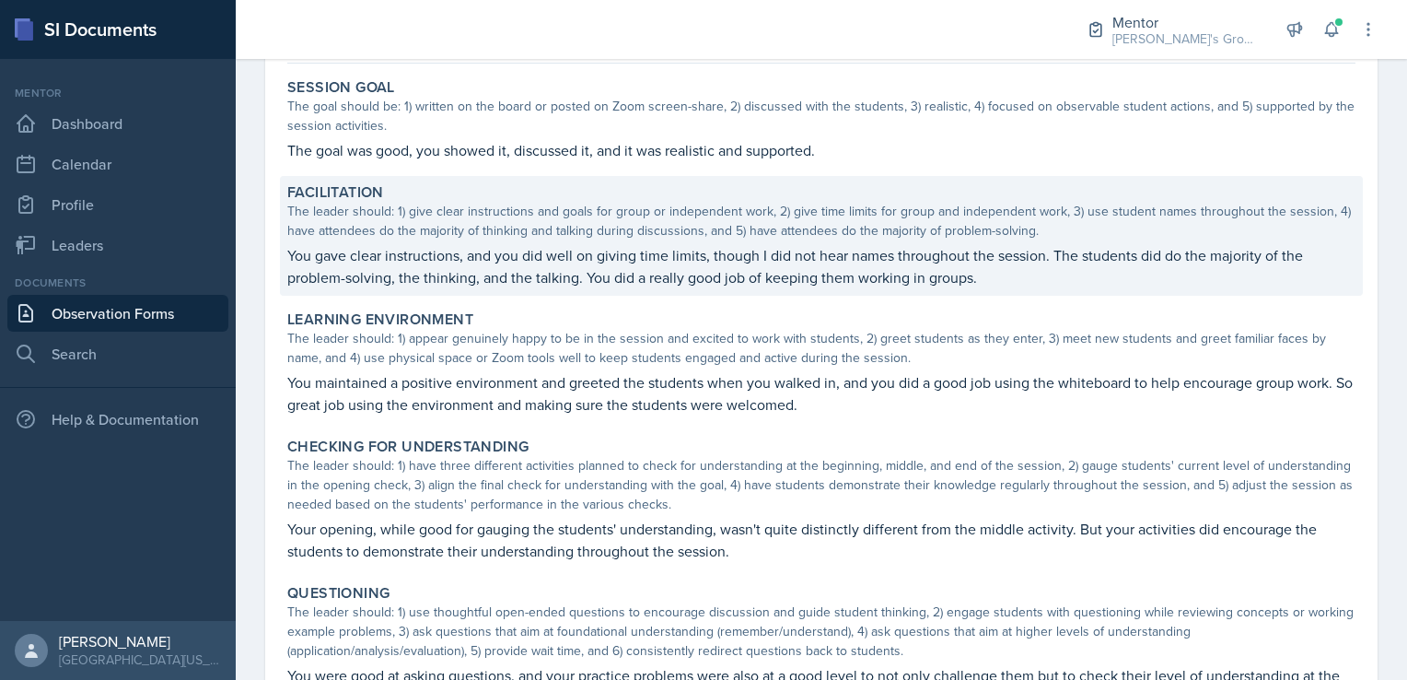
click at [754, 265] on p "You gave clear instructions, and you did well on giving time limits, though I d…" at bounding box center [821, 266] width 1068 height 44
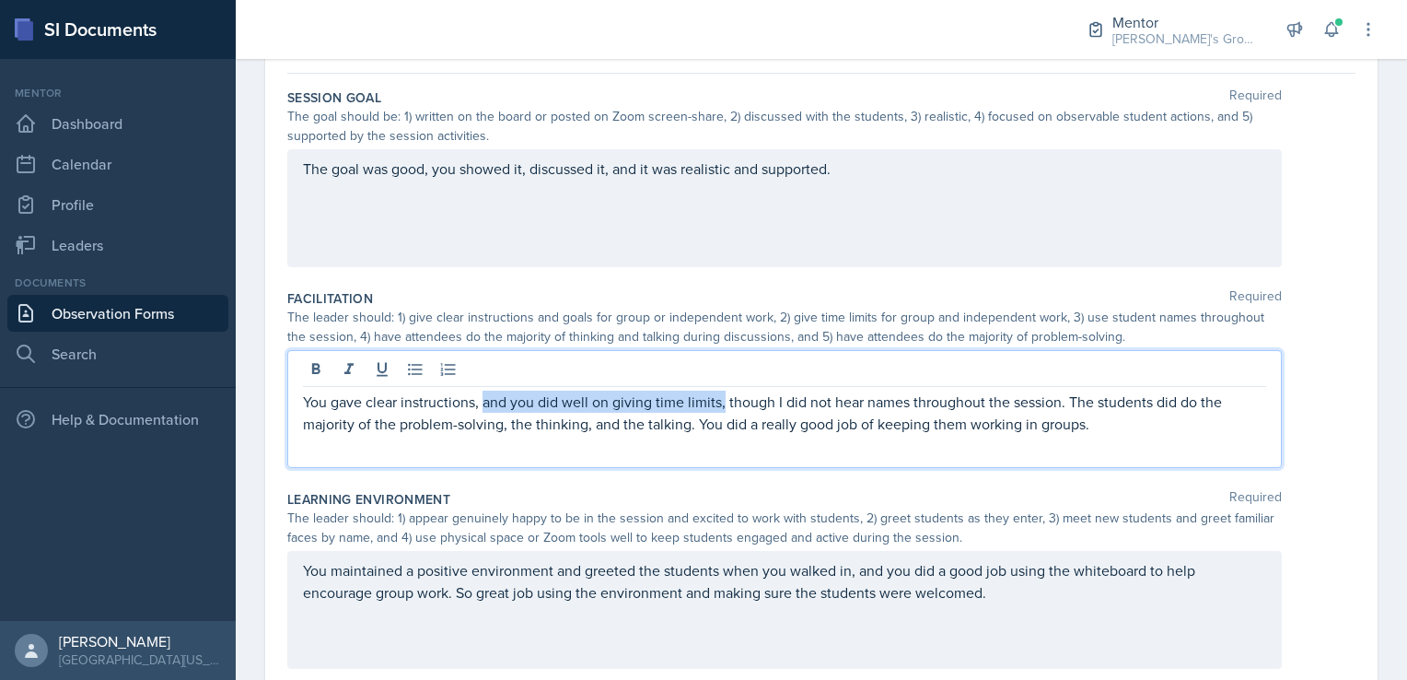
drag, startPoint x: 484, startPoint y: 366, endPoint x: 721, endPoint y: 406, distance: 239.9
click at [721, 406] on p "You gave clear instructions, and you did well on giving time limits, though I d…" at bounding box center [784, 412] width 963 height 44
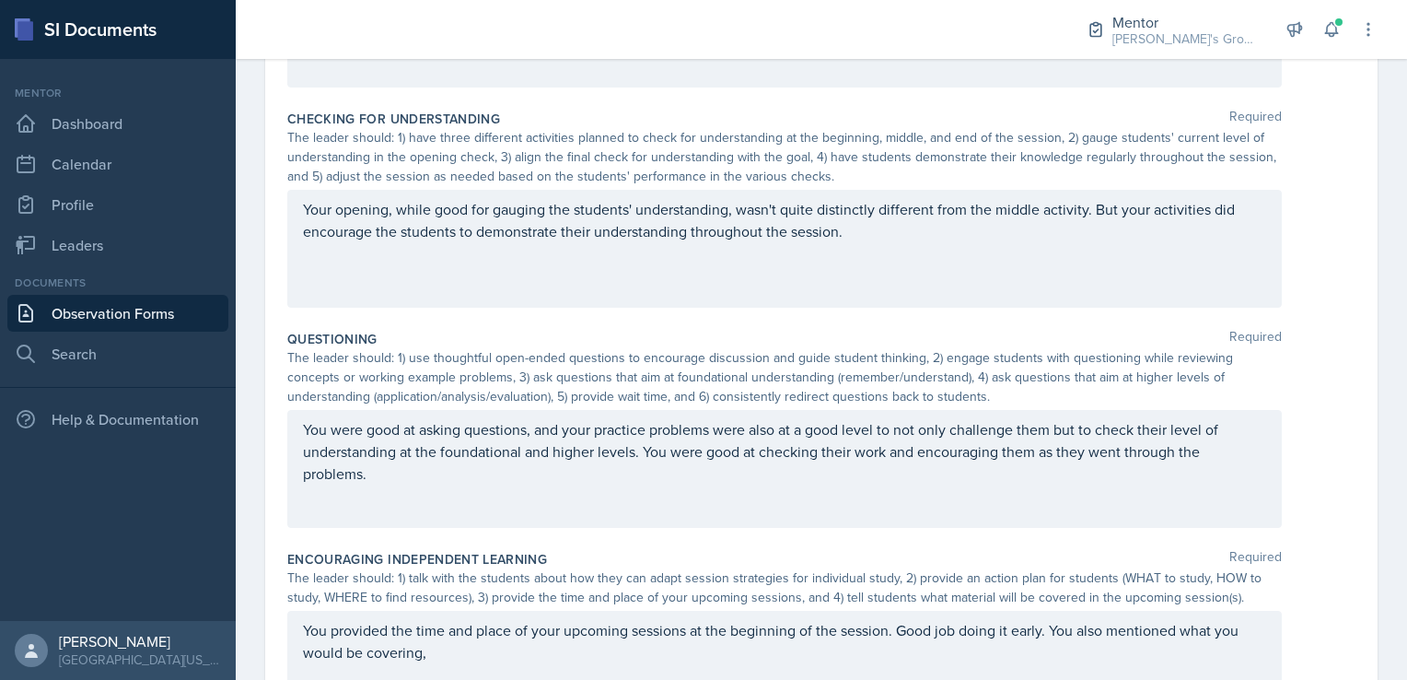
scroll to position [775, 0]
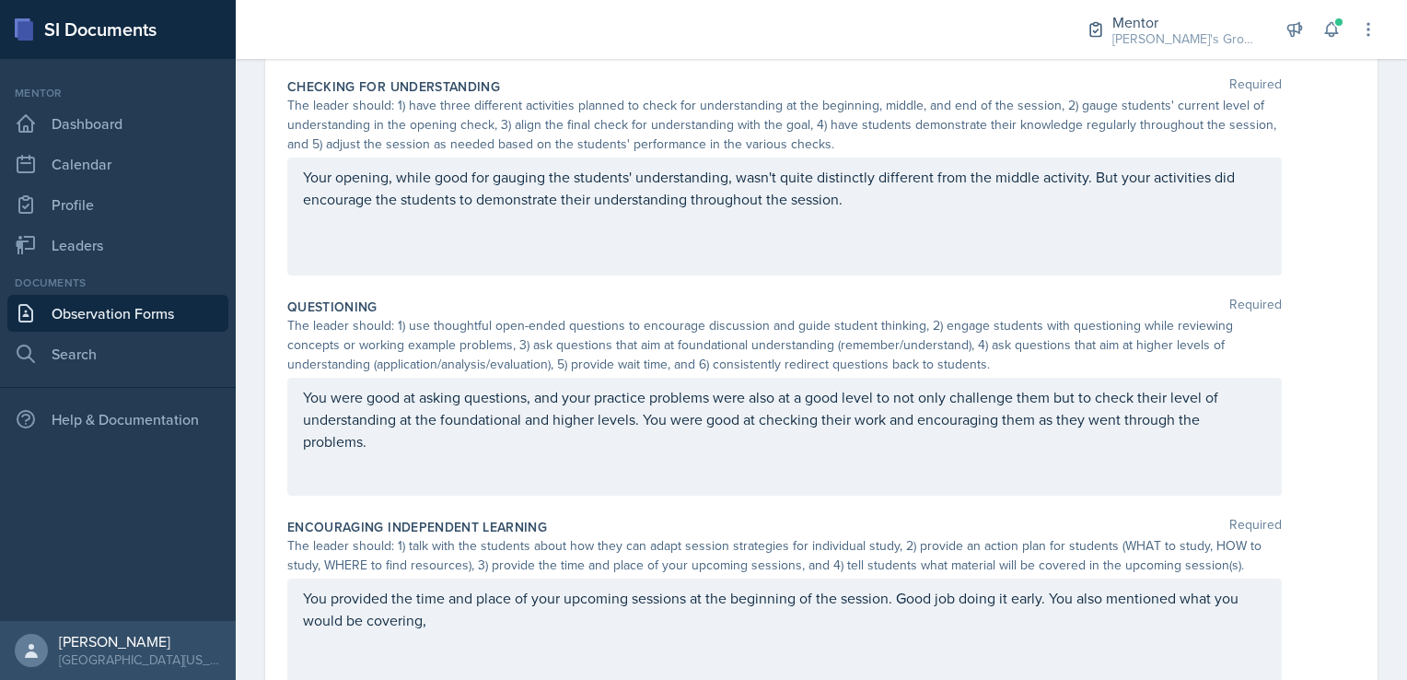
click at [472, 452] on p "You were good at asking questions, and your practice problems were also at a go…" at bounding box center [784, 419] width 963 height 66
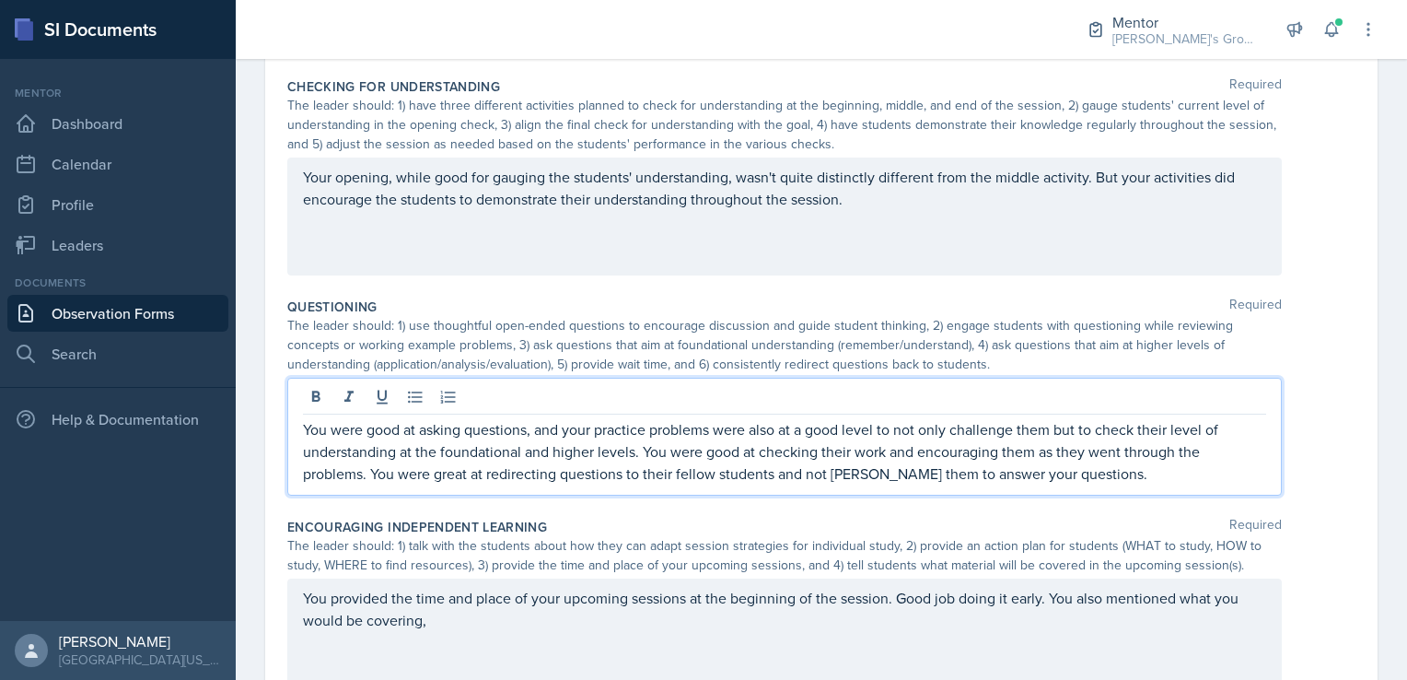
click at [1111, 483] on div "You were good at asking questions, and your practice problems were also at a go…" at bounding box center [784, 437] width 995 height 118
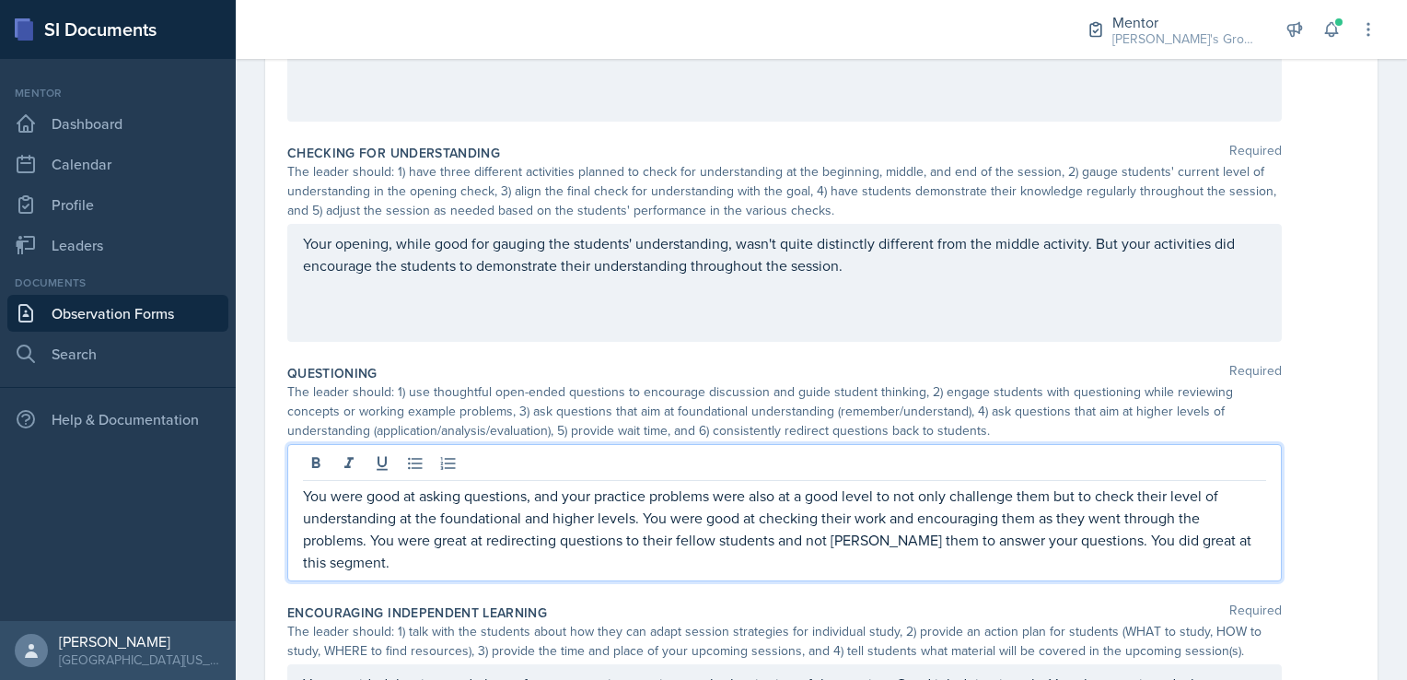
scroll to position [710, 0]
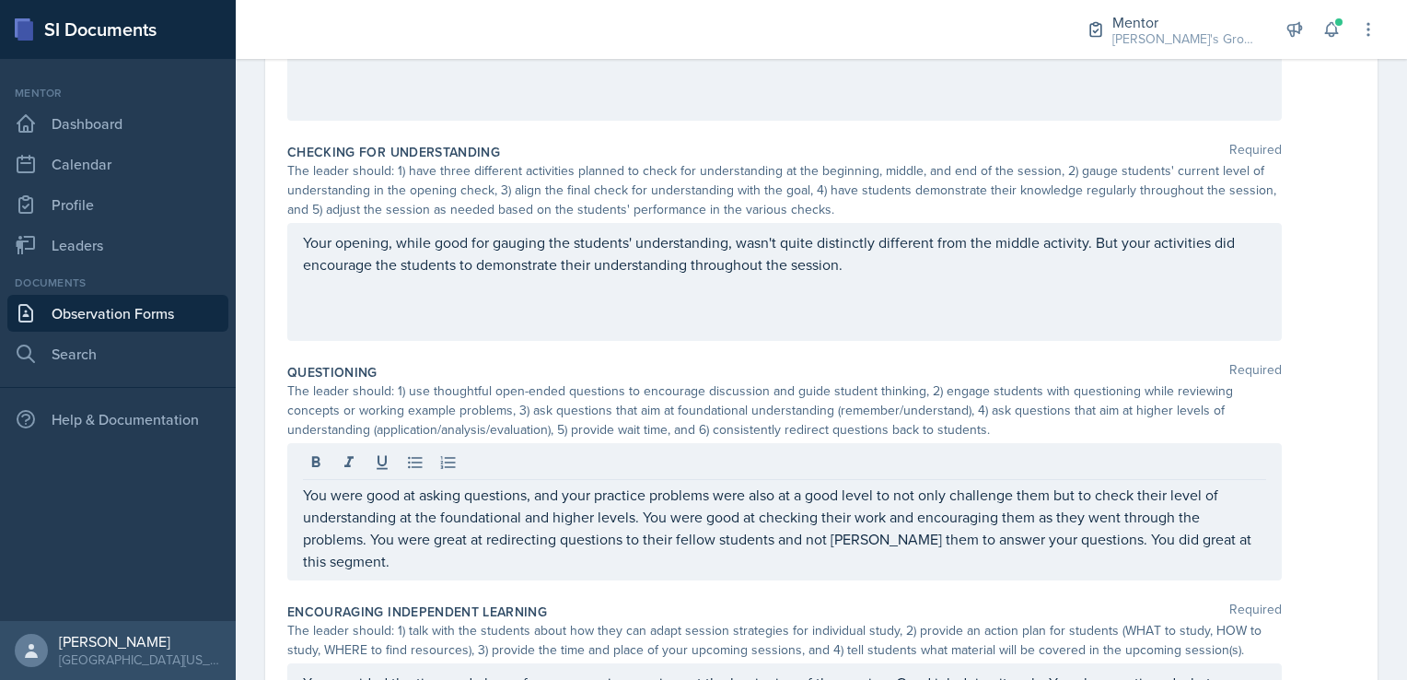
click at [923, 280] on div "Your opening, while good for gauging the students' understanding, wasn't quite …" at bounding box center [784, 282] width 995 height 118
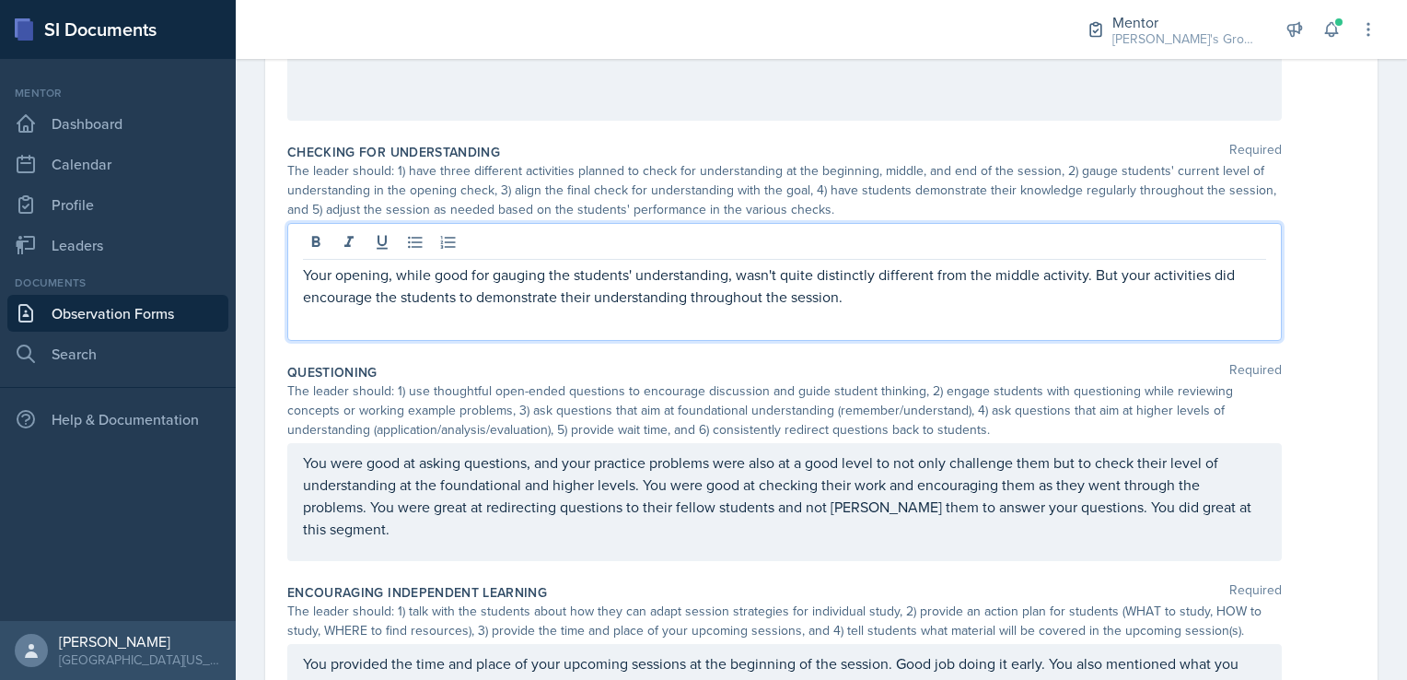
scroll to position [741, 0]
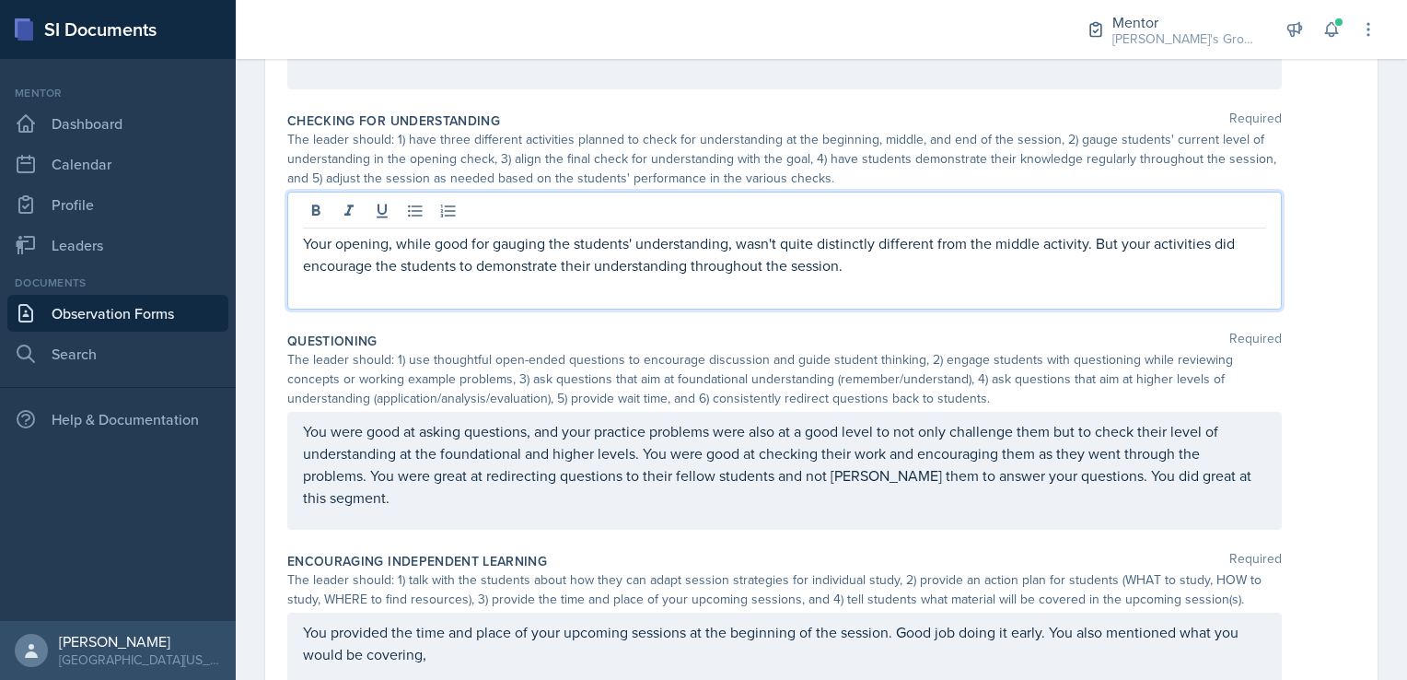
click at [899, 262] on p "Your opening, while good for gauging the students' understanding, wasn't quite …" at bounding box center [784, 254] width 963 height 44
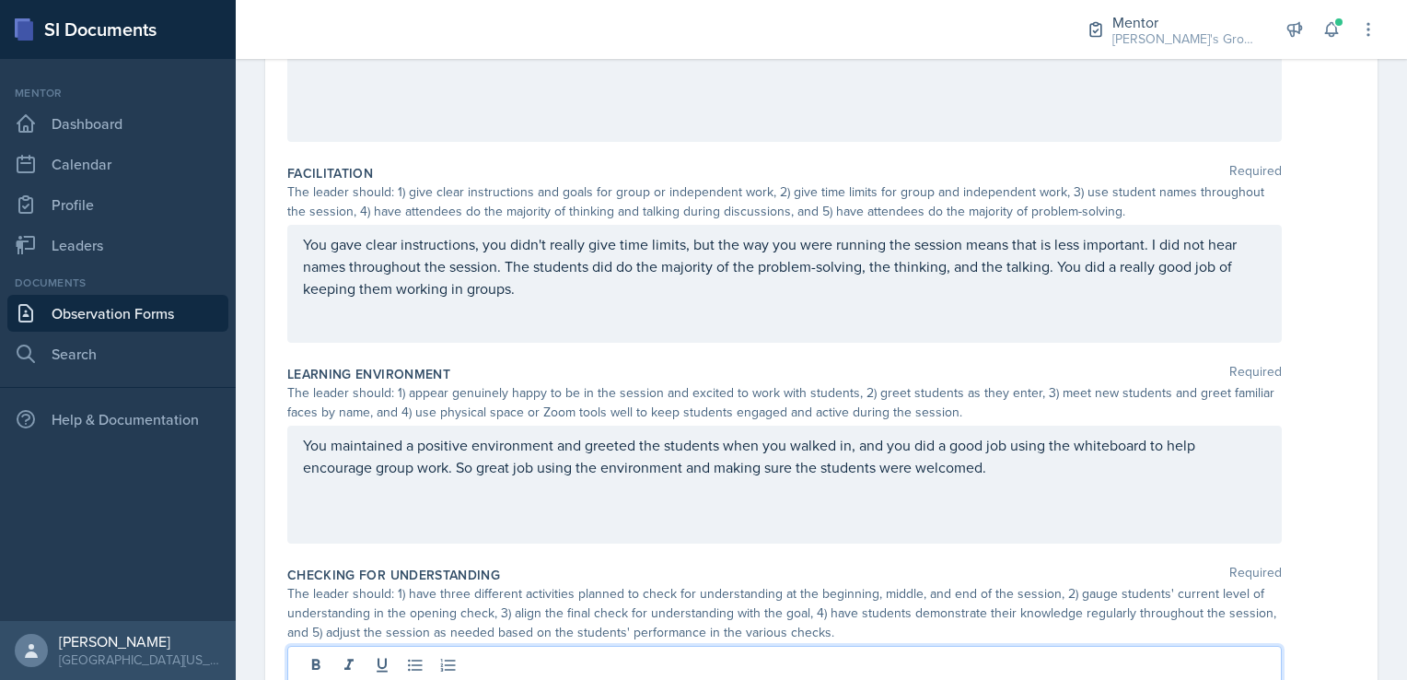
scroll to position [319, 0]
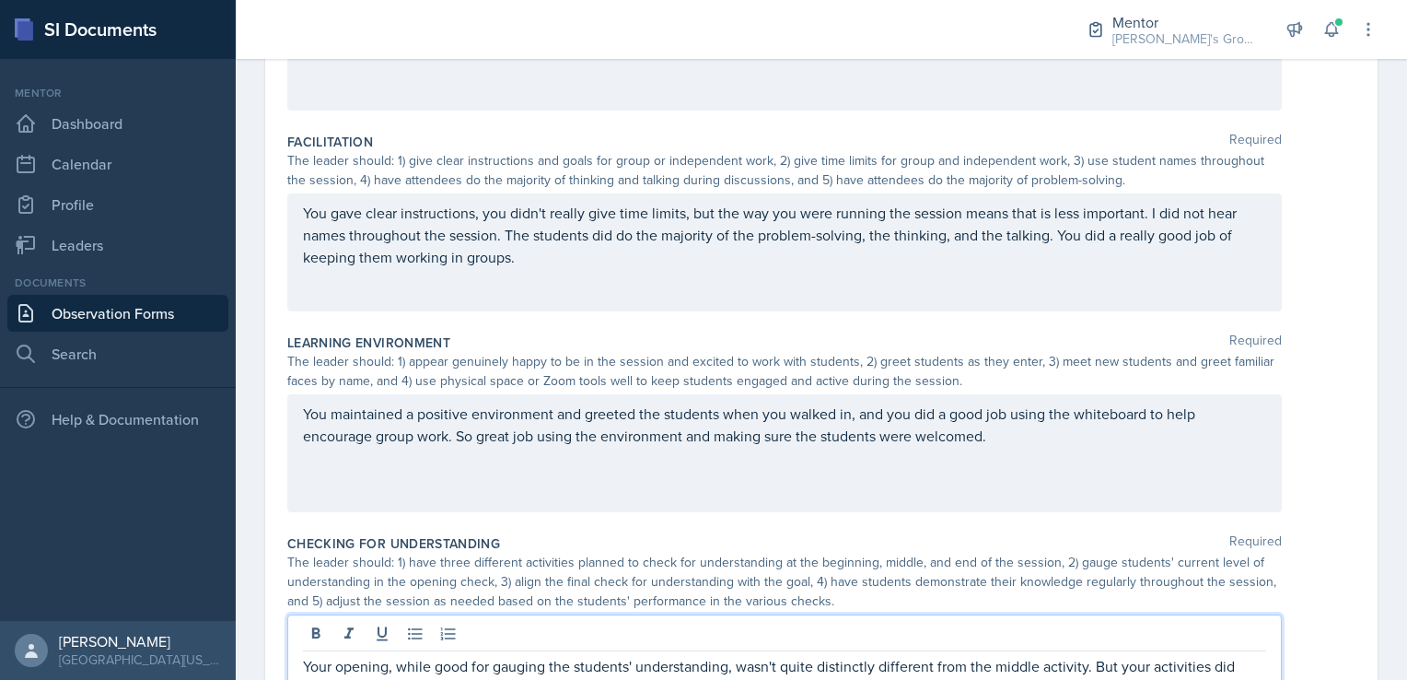
click at [1006, 447] on p "You maintained a positive environment and greeted the students when you walked …" at bounding box center [784, 424] width 963 height 44
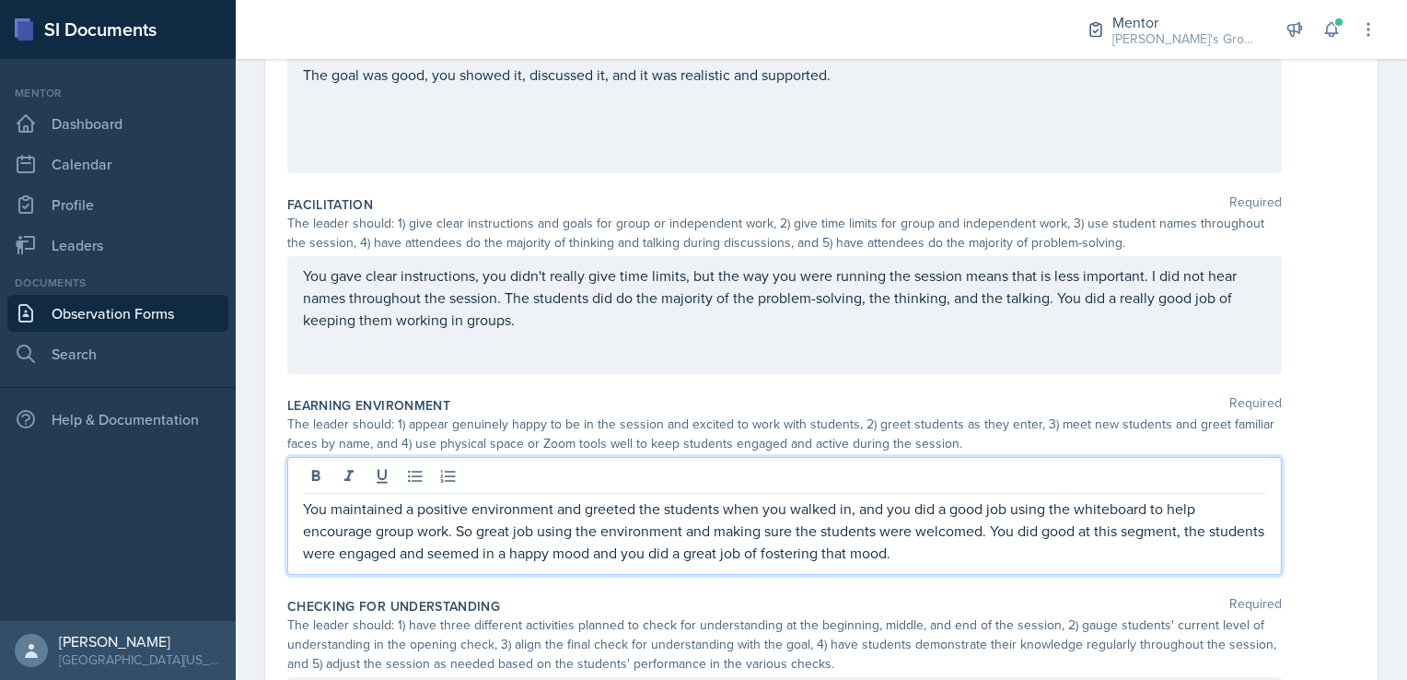
scroll to position [252, 0]
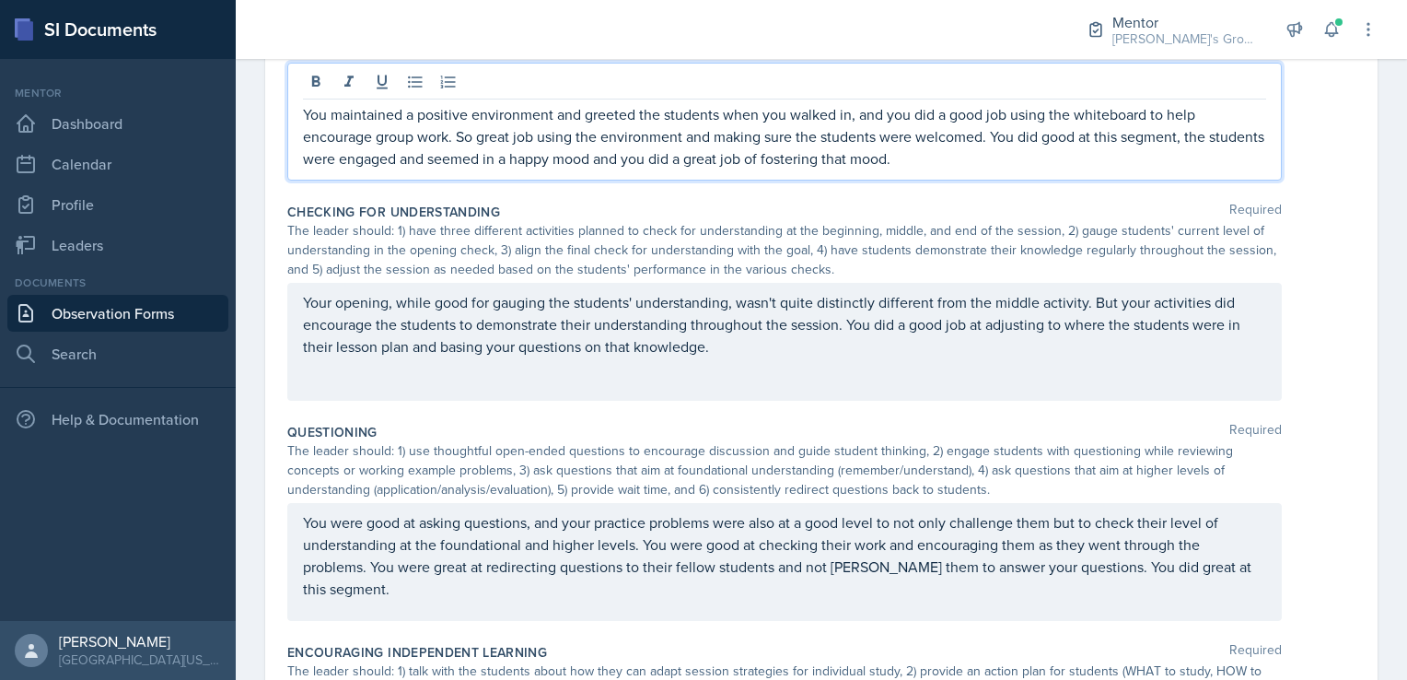
click at [764, 359] on div "Your opening, while good for gauging the students' understanding, wasn't quite …" at bounding box center [784, 342] width 995 height 118
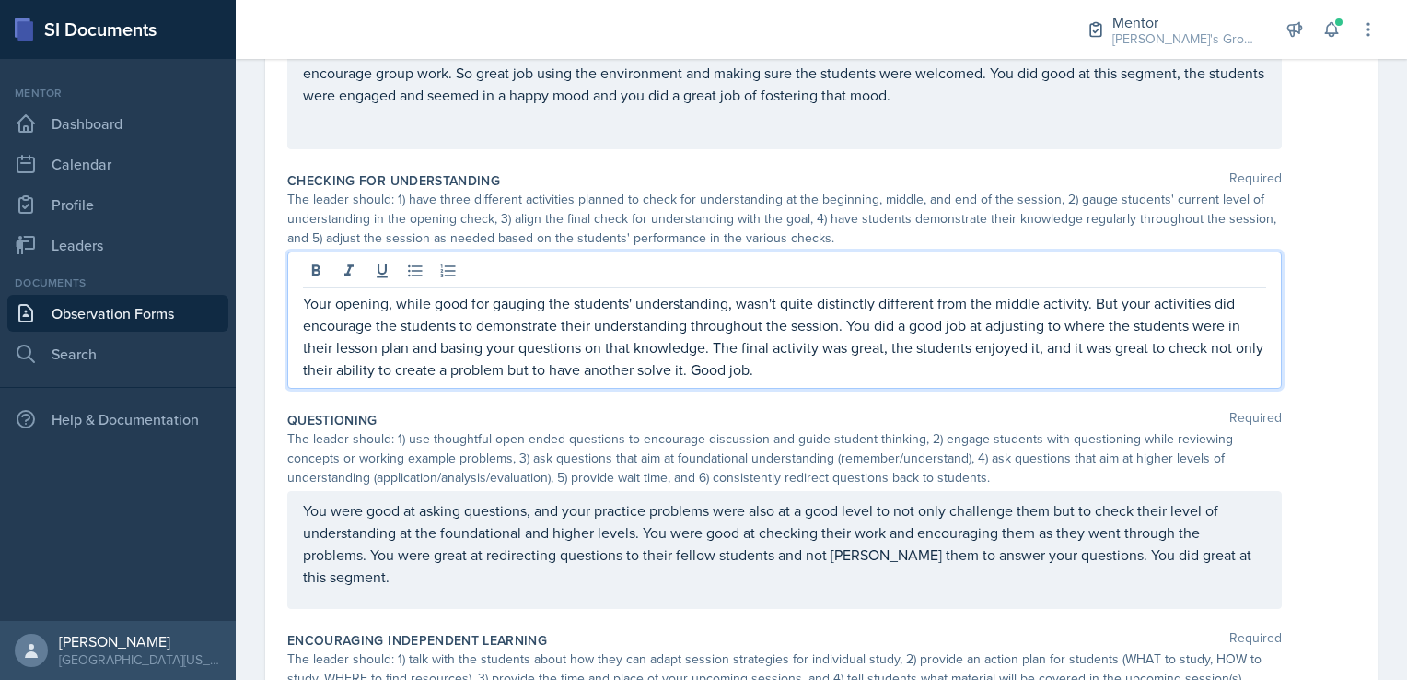
click at [1113, 348] on p "Your opening, while good for gauging the students' understanding, wasn't quite …" at bounding box center [784, 336] width 963 height 88
click at [1161, 348] on p "Your opening, while good for gauging the students' understanding, wasn't quite …" at bounding box center [784, 336] width 963 height 88
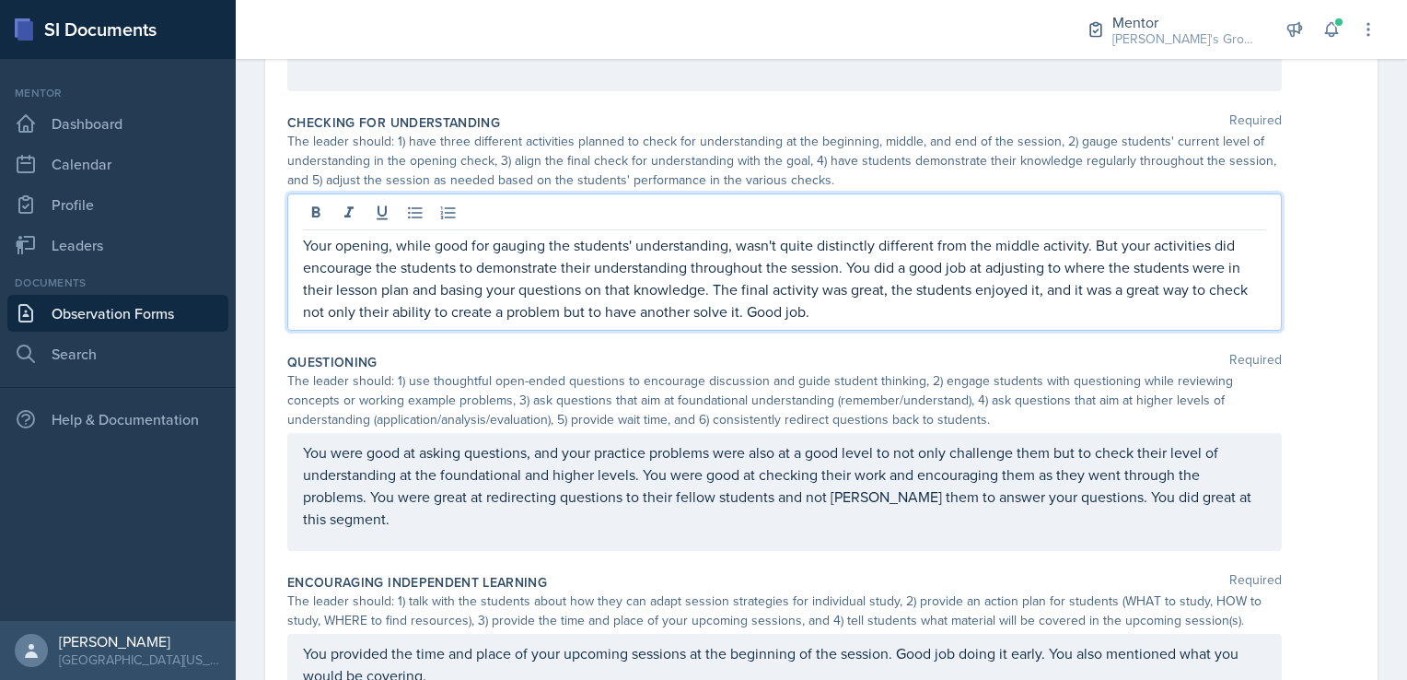
scroll to position [883, 0]
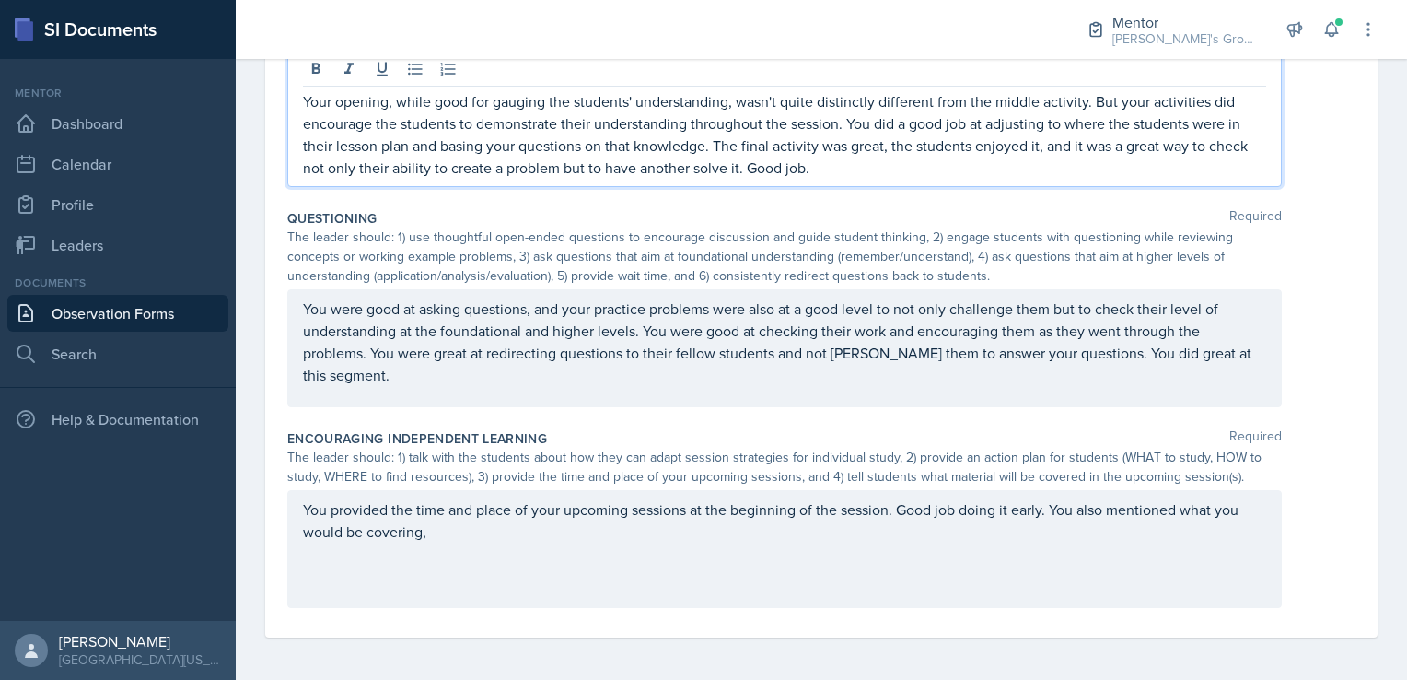
click at [525, 524] on div "You provided the time and place of your upcoming sessions at the beginning of t…" at bounding box center [784, 549] width 995 height 118
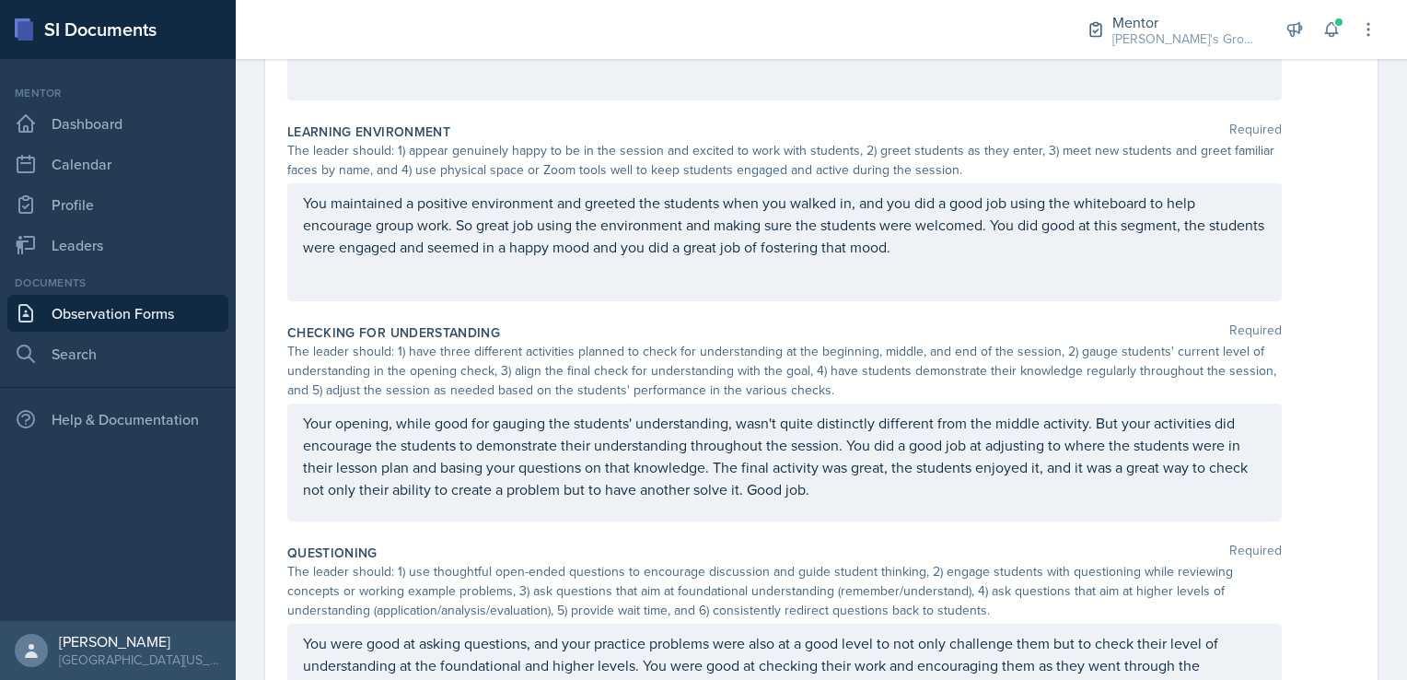
scroll to position [530, 0]
